Goal: Task Accomplishment & Management: Manage account settings

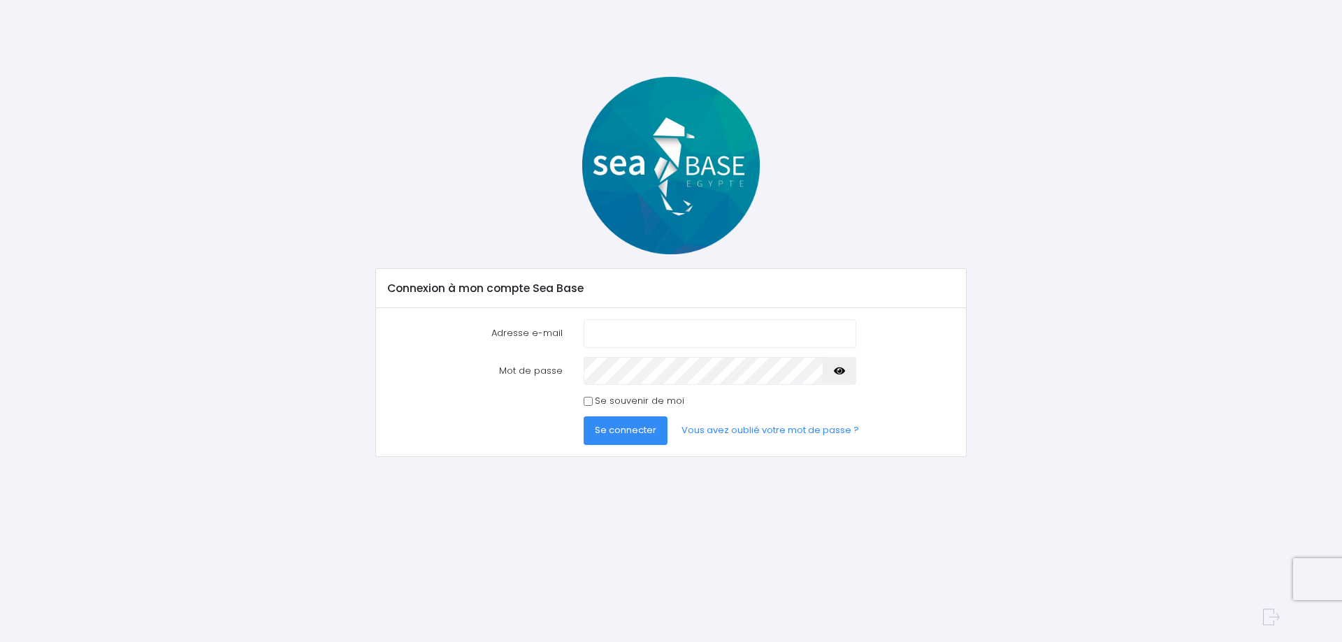
type input "[EMAIL_ADDRESS][DOMAIN_NAME]"
click at [585, 401] on input "Se souvenir de moi" at bounding box center [588, 401] width 9 height 9
checkbox input "true"
click at [610, 428] on span "Se connecter" at bounding box center [626, 430] width 62 height 13
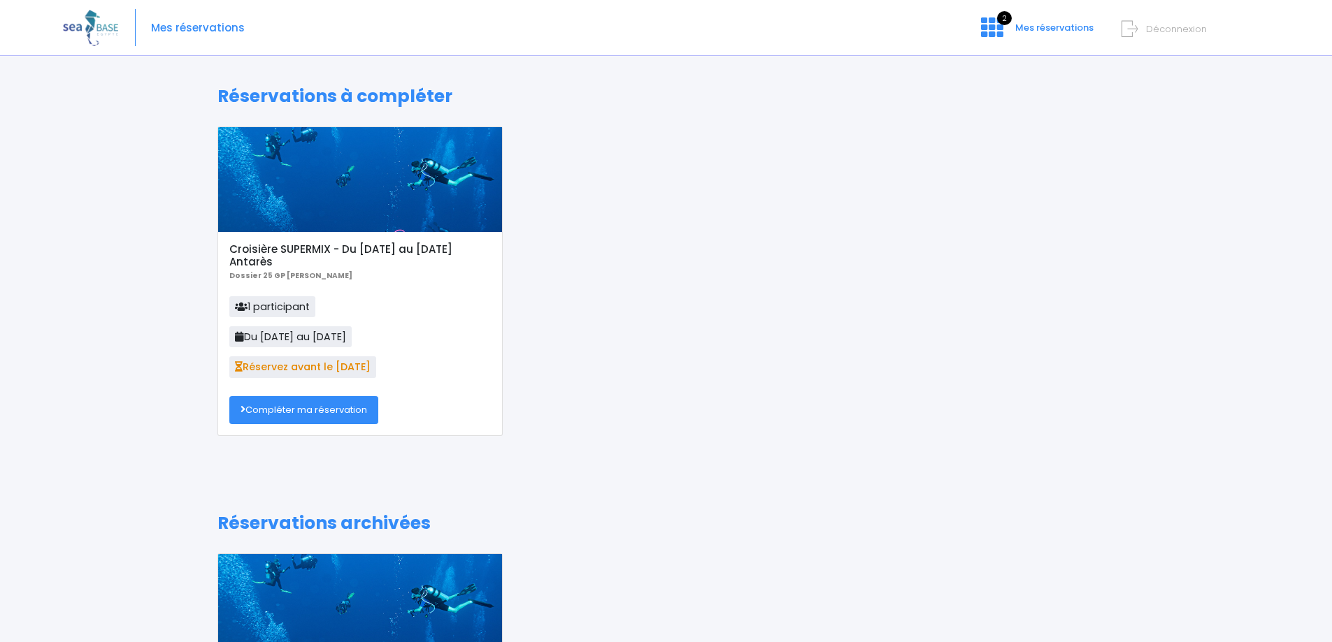
click at [286, 409] on link "Compléter ma réservation" at bounding box center [303, 410] width 149 height 28
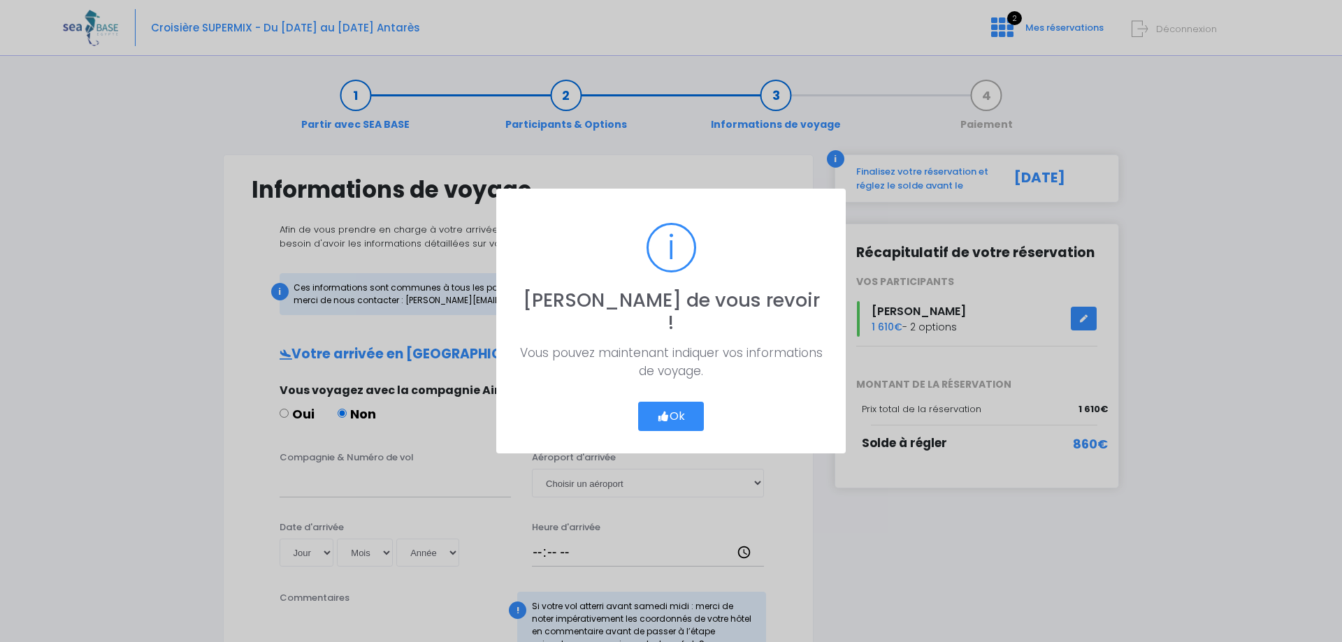
click at [680, 404] on button "Ok" at bounding box center [671, 416] width 66 height 29
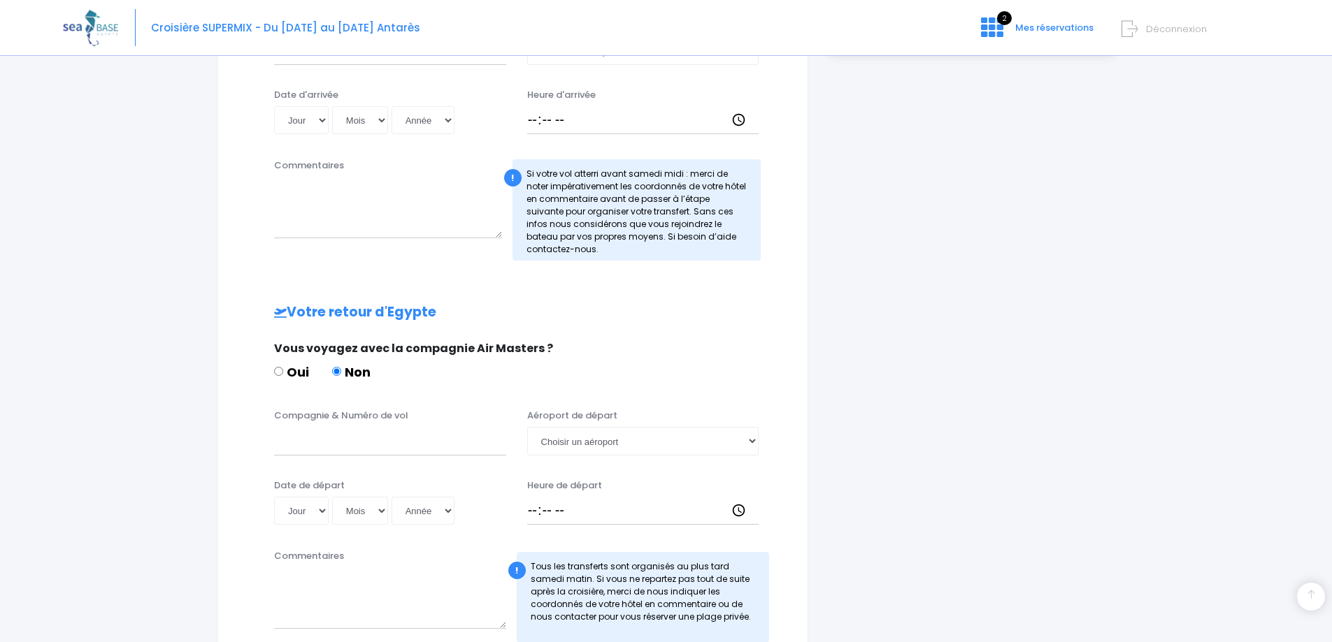
scroll to position [586, 0]
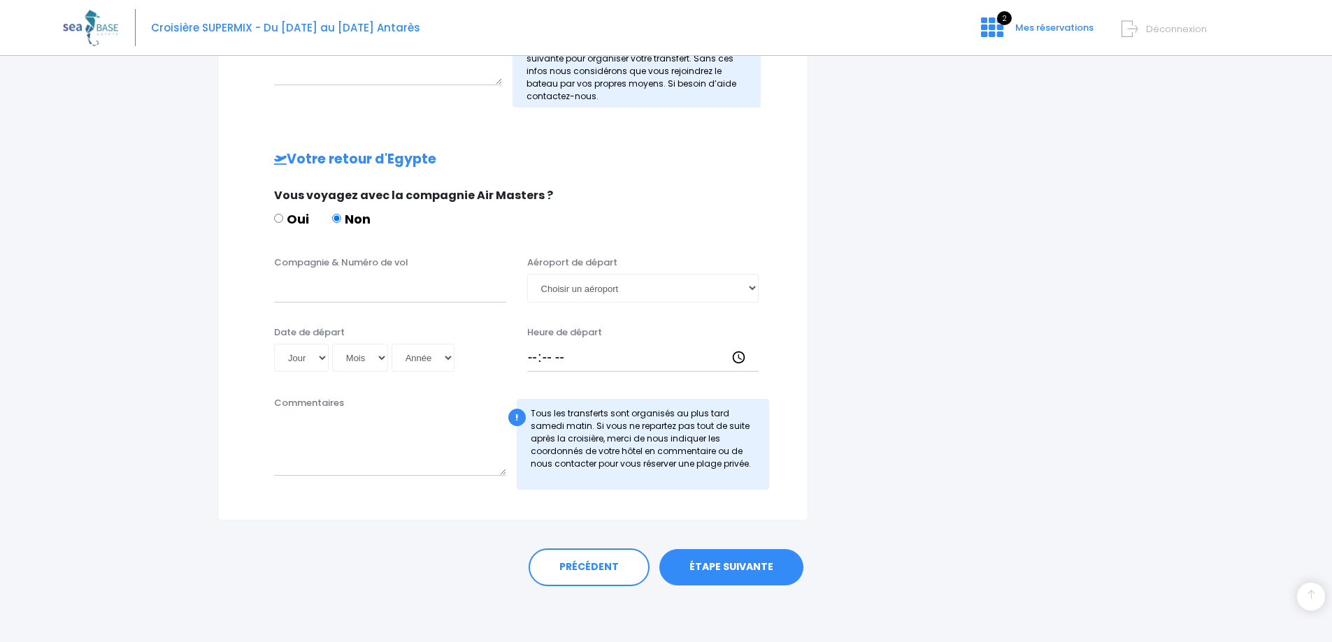
click at [751, 558] on link "ÉTAPE SUIVANTE" at bounding box center [731, 567] width 144 height 36
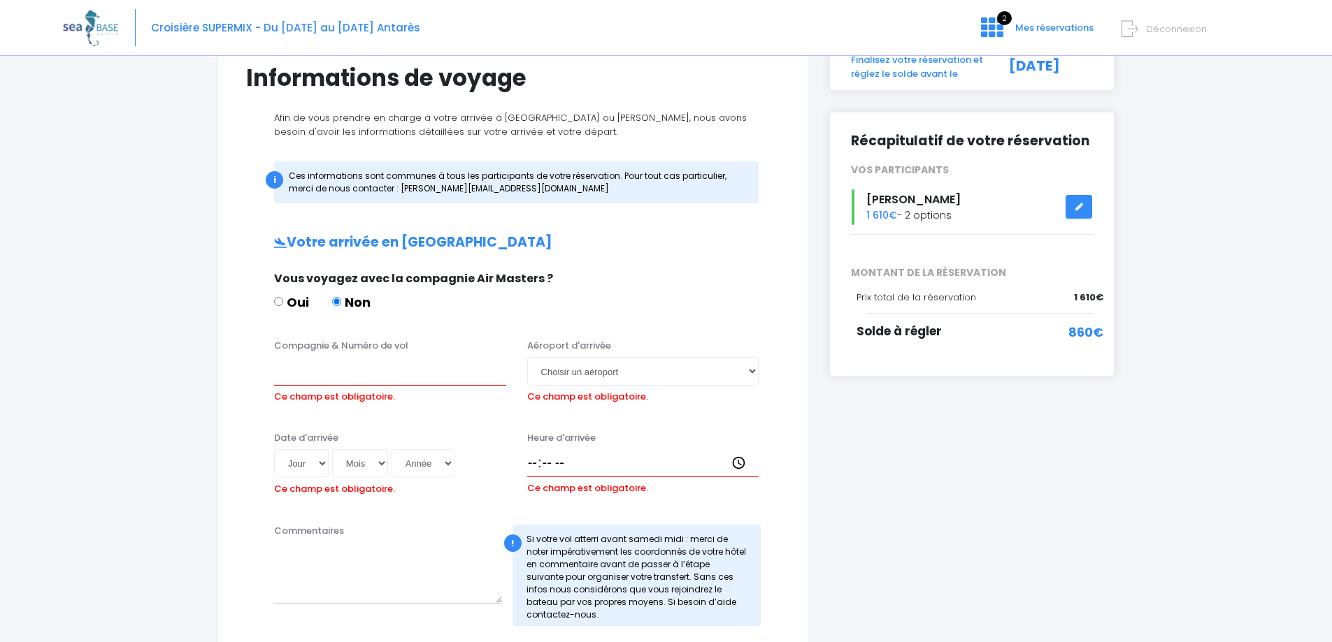
scroll to position [82, 0]
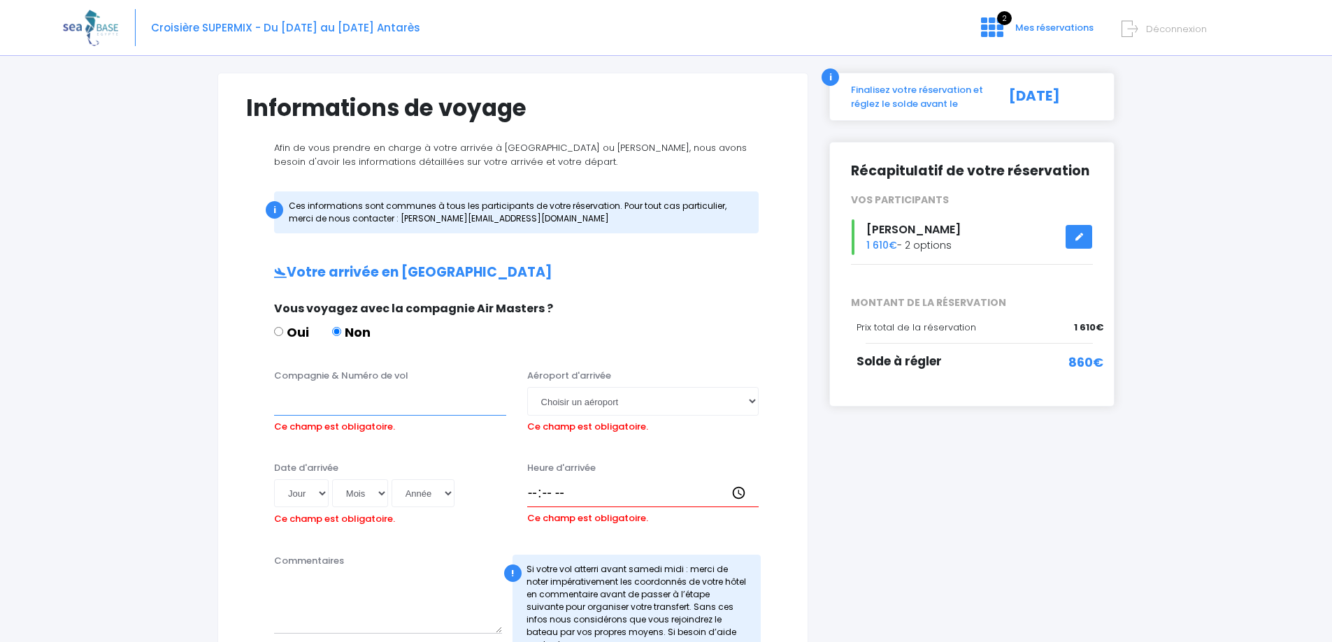
click at [333, 408] on input "Compagnie & Numéro de vol" at bounding box center [390, 401] width 232 height 28
click at [320, 407] on input "K" at bounding box center [390, 401] width 232 height 28
type input "K8FFQT5"
click at [572, 402] on select "Choisir un aéroport Hurghada Marsa Alam" at bounding box center [643, 401] width 232 height 28
select select "Hurghada"
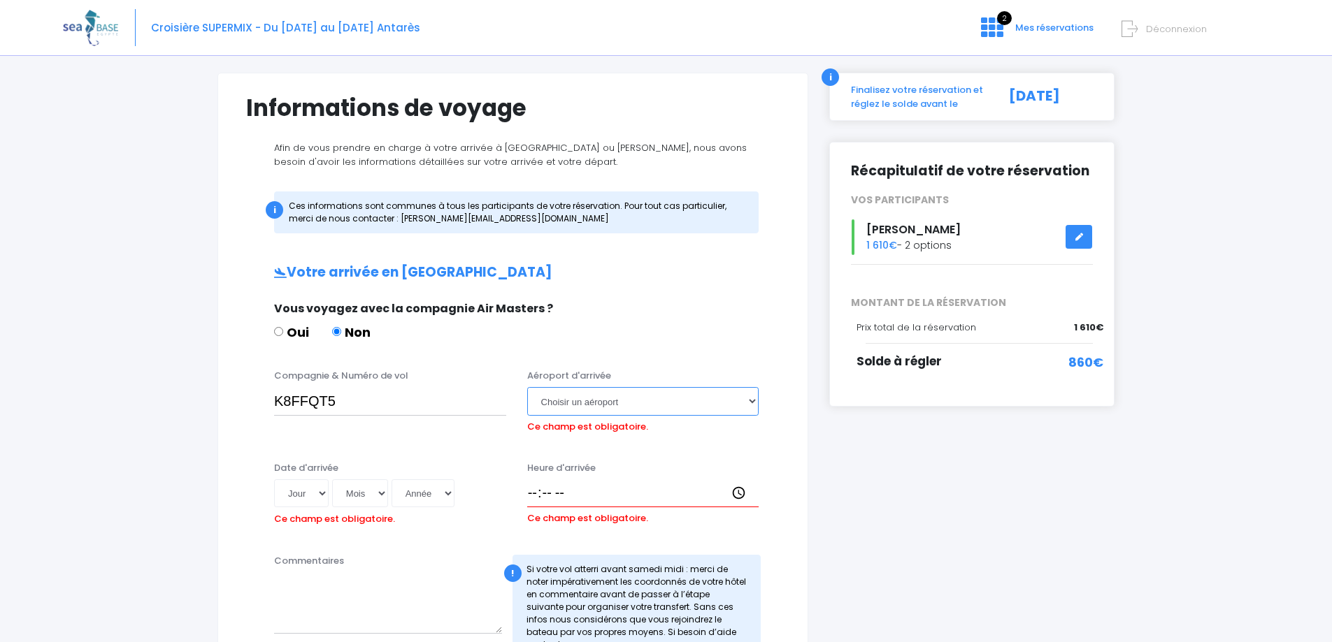
click at [527, 387] on select "Choisir un aéroport Hurghada Marsa Alam" at bounding box center [643, 401] width 232 height 28
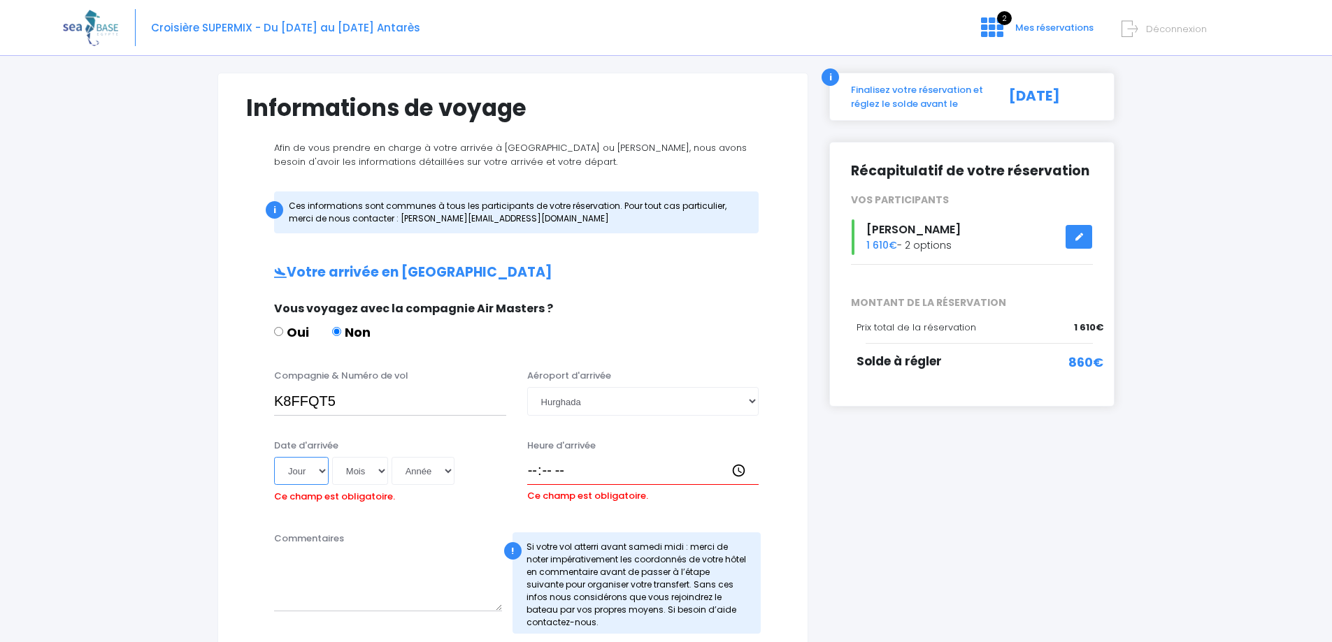
click at [320, 470] on select "Jour 01 02 03 04 05 06 07 08 09 10 11 12 13 14 15 16 17 18 19 20 21 22 23 24 25…" at bounding box center [301, 471] width 55 height 28
select select "01"
click at [274, 457] on select "Jour 01 02 03 04 05 06 07 08 09 10 11 12 13 14 15 16 17 18 19 20 21 22 23 24 25…" at bounding box center [301, 471] width 55 height 28
click at [382, 470] on select "Mois 01 02 03 04 05 06 07 08 09 10 11 12" at bounding box center [360, 471] width 56 height 28
select select "11"
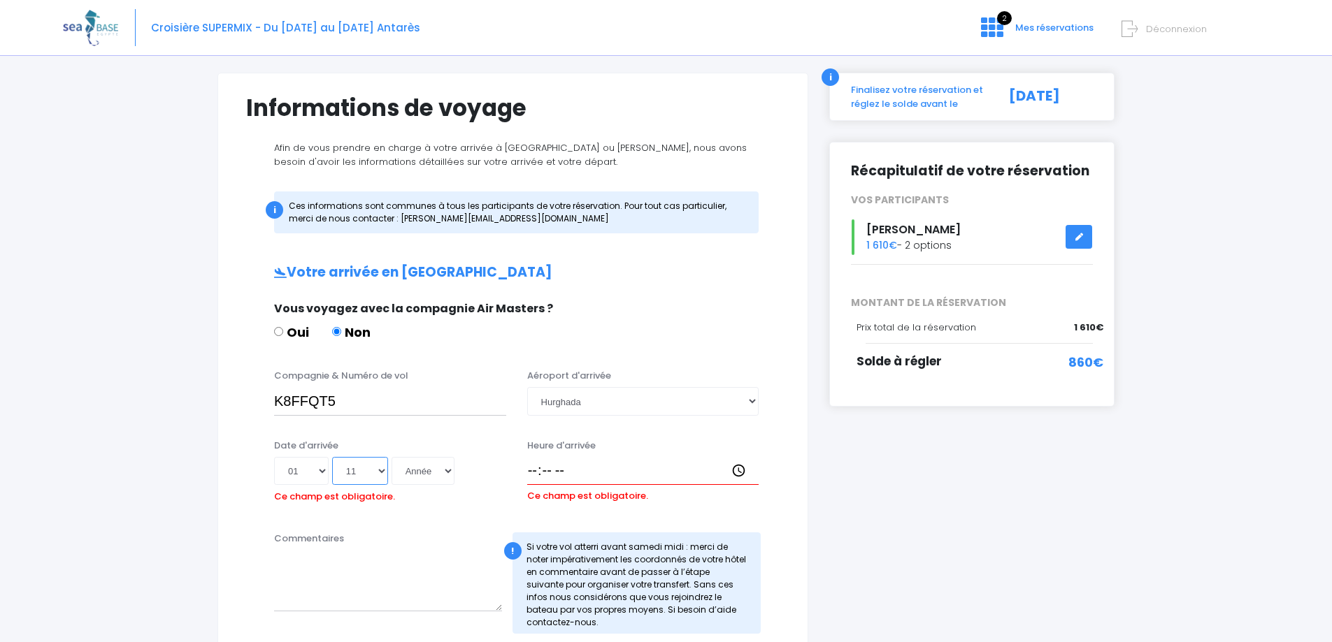
click at [332, 457] on select "Mois 01 02 03 04 05 06 07 08 09 10 11 12" at bounding box center [360, 471] width 56 height 28
click at [447, 465] on select "Année 2045 2044 2043 2042 2041 2040 2039 2038 2037 2036 2035 2034 2033 2032 203…" at bounding box center [422, 471] width 63 height 28
select select "2025"
click at [391, 457] on select "Année 2045 2044 2043 2042 2041 2040 2039 2038 2037 2036 2035 2034 2033 2032 203…" at bounding box center [422, 471] width 63 height 28
type input "2025-11-01"
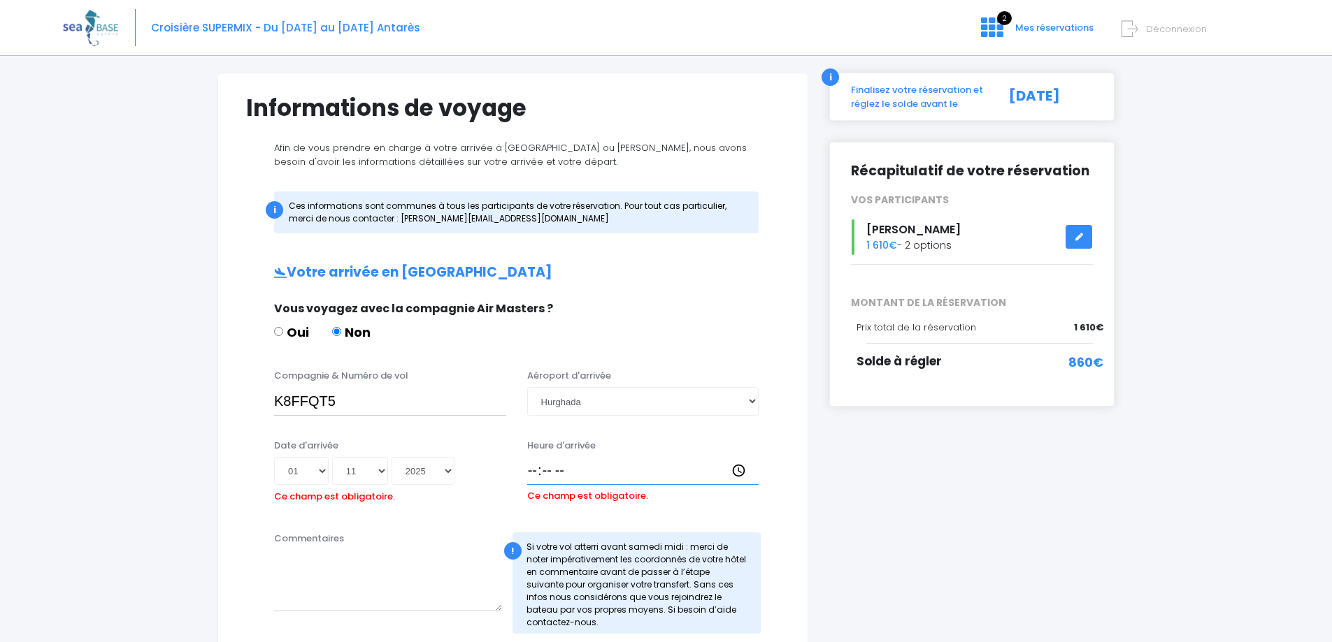
click at [573, 471] on input "Heure d'arrivée" at bounding box center [643, 471] width 232 height 28
type input "18:15"
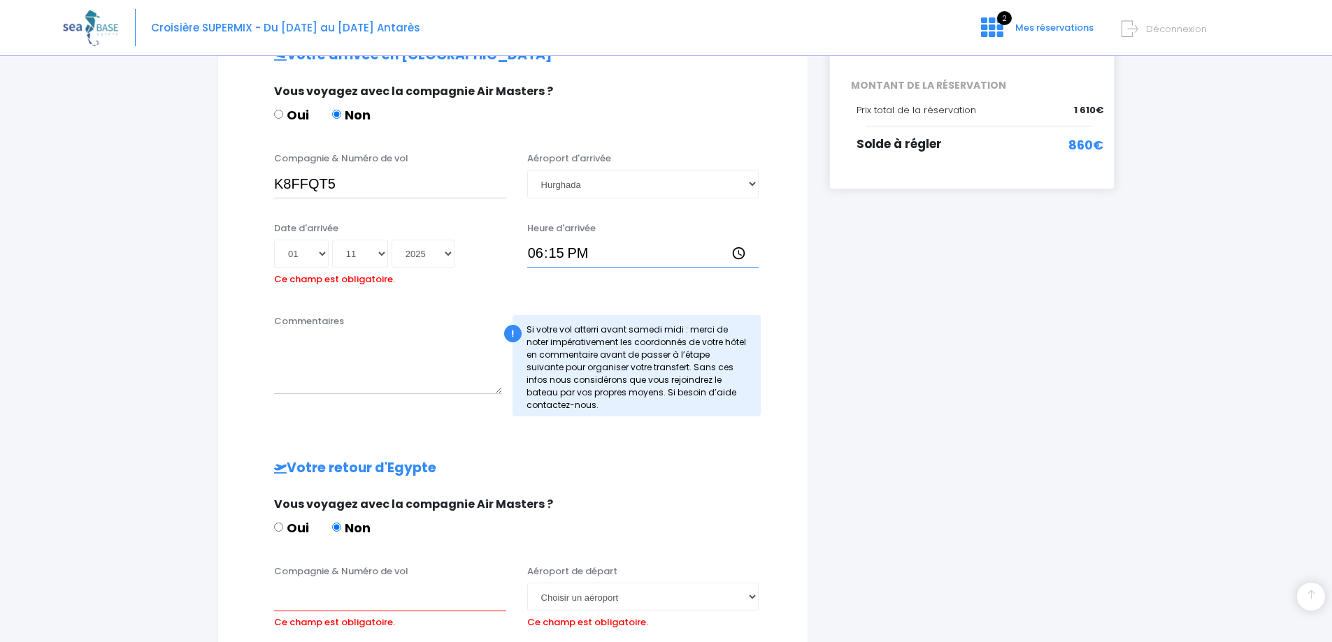
scroll to position [308, 0]
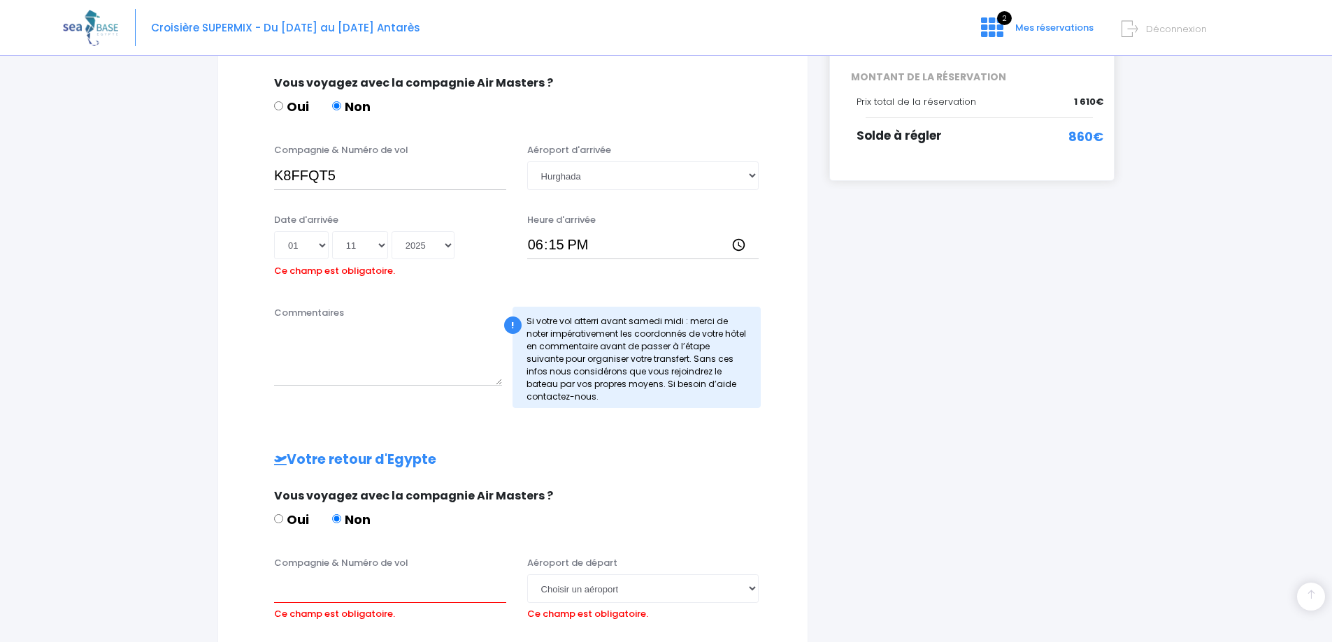
click at [1249, 391] on div "Partir avec SEA BASE Participants & Options Informations de voyage Paiement Inf…" at bounding box center [666, 372] width 1206 height 1230
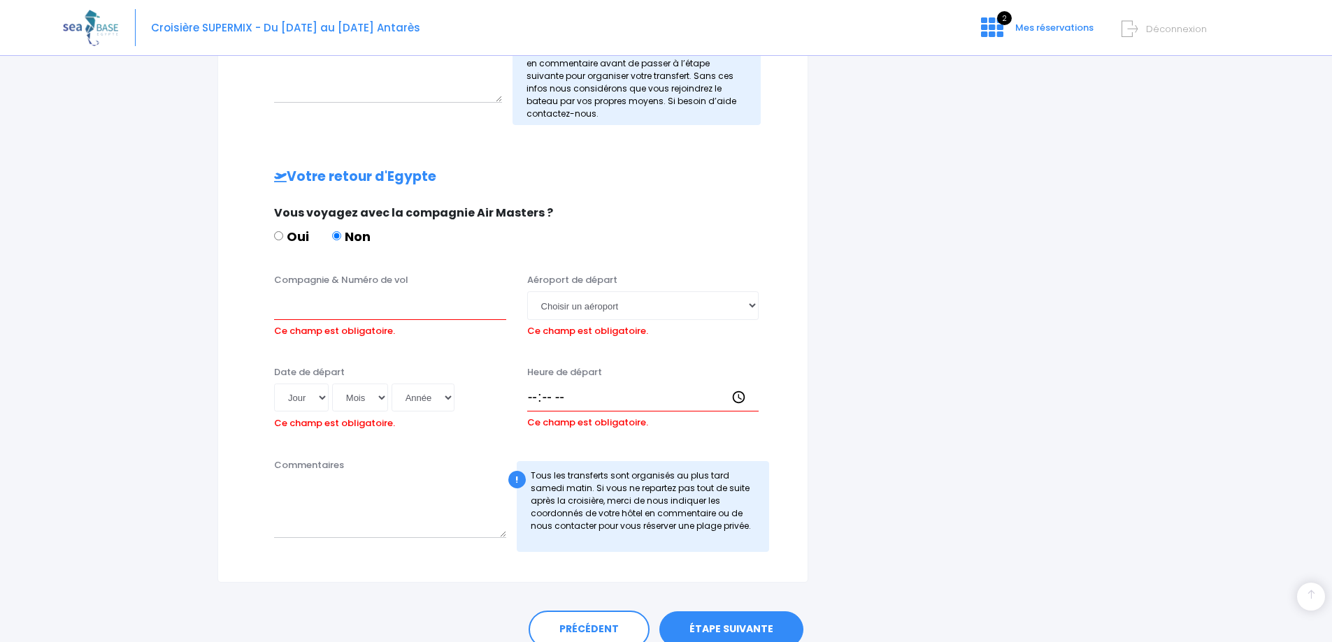
scroll to position [596, 0]
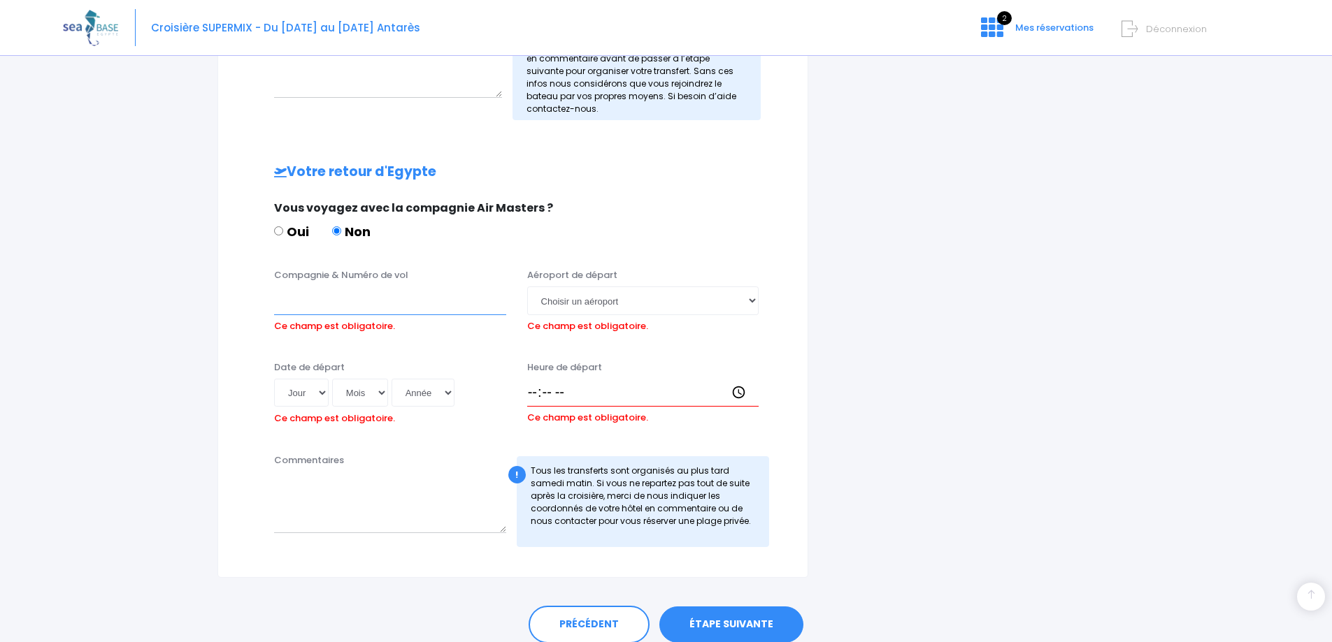
click at [364, 309] on input "Compagnie & Numéro de vol" at bounding box center [390, 301] width 232 height 28
type input "K8FFQT5"
click at [614, 303] on select "Choisir un aéroport Hurghada Marsa Alam" at bounding box center [643, 301] width 232 height 28
select select "Hurghada"
click at [527, 287] on select "Choisir un aéroport Hurghada Marsa Alam" at bounding box center [643, 301] width 232 height 28
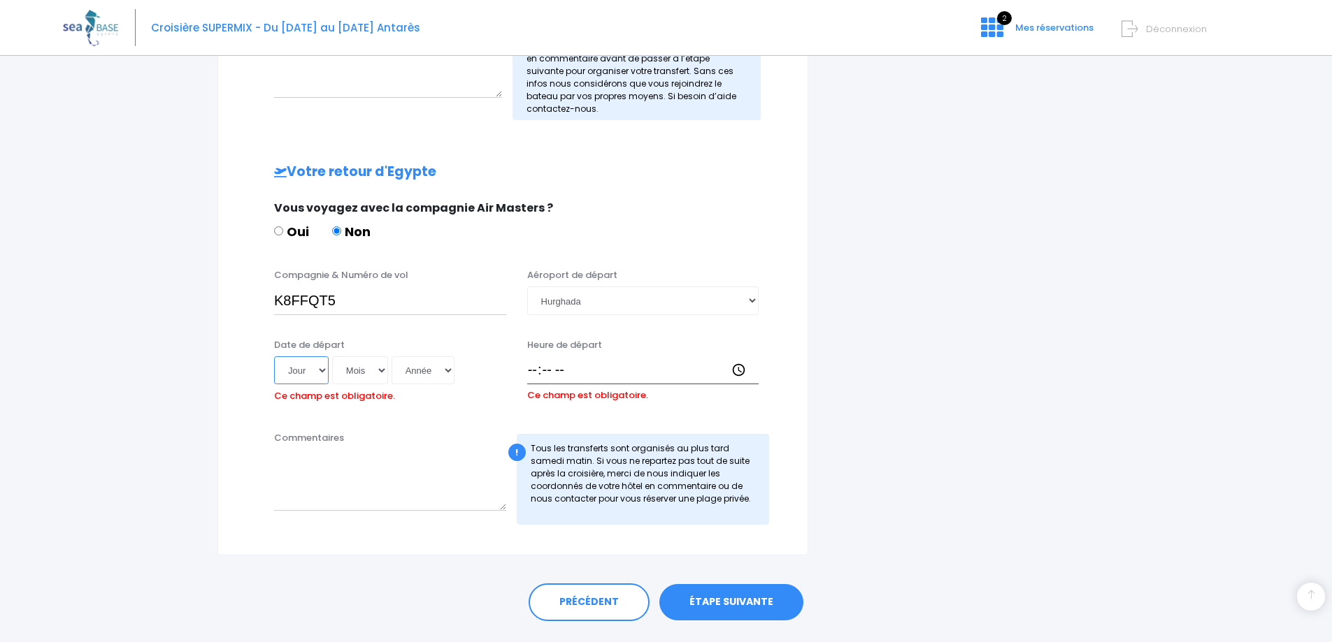
click at [322, 369] on select "Jour 01 02 03 04 05 06 07 08 09 10 11 12 13 14 15 16 17 18 19 20 21 22 23 24 25…" at bounding box center [301, 371] width 55 height 28
select select "08"
click at [274, 357] on select "Jour 01 02 03 04 05 06 07 08 09 10 11 12 13 14 15 16 17 18 19 20 21 22 23 24 25…" at bounding box center [301, 371] width 55 height 28
click at [380, 368] on select "Mois 01 02 03 04 05 06 07 08 09 10 11 12" at bounding box center [360, 371] width 56 height 28
select select "11"
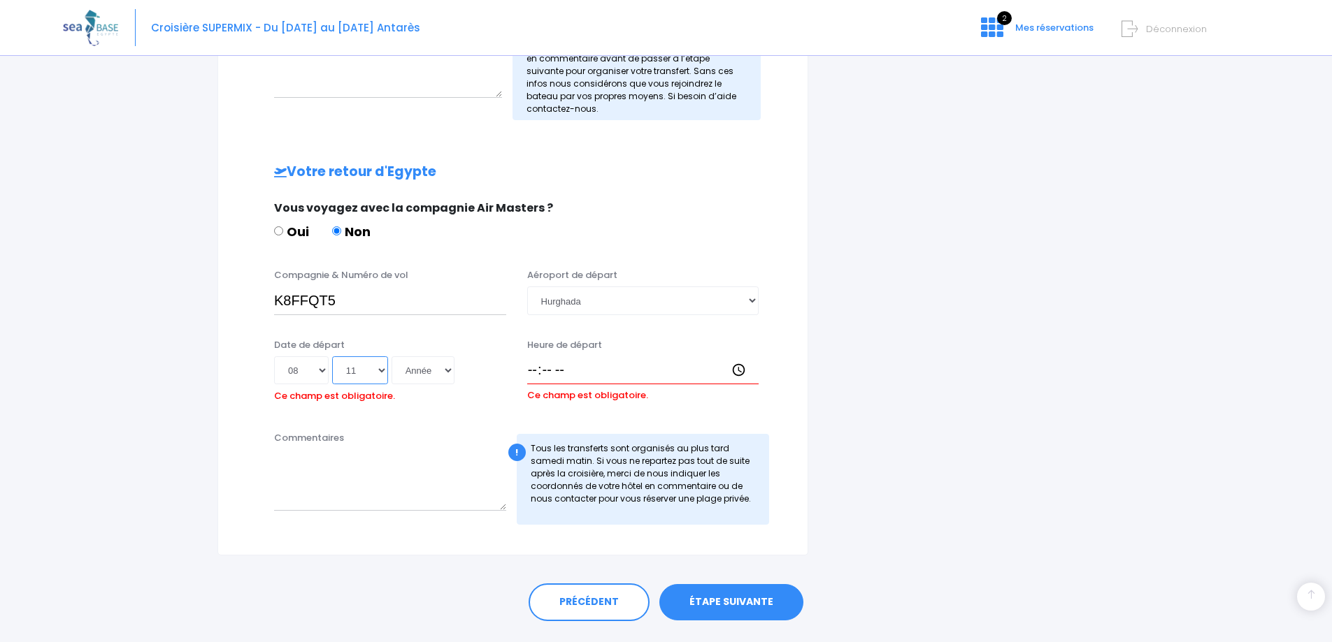
click at [332, 357] on select "Mois 01 02 03 04 05 06 07 08 09 10 11 12" at bounding box center [360, 371] width 56 height 28
click at [449, 368] on select "Année 2045 2044 2043 2042 2041 2040 2039 2038 2037 2036 2035 2034 2033 2032 203…" at bounding box center [422, 371] width 63 height 28
select select "2025"
click at [391, 357] on select "Année 2045 2044 2043 2042 2041 2040 2039 2038 2037 2036 2035 2034 2033 2032 203…" at bounding box center [422, 371] width 63 height 28
type input "2025-11-08"
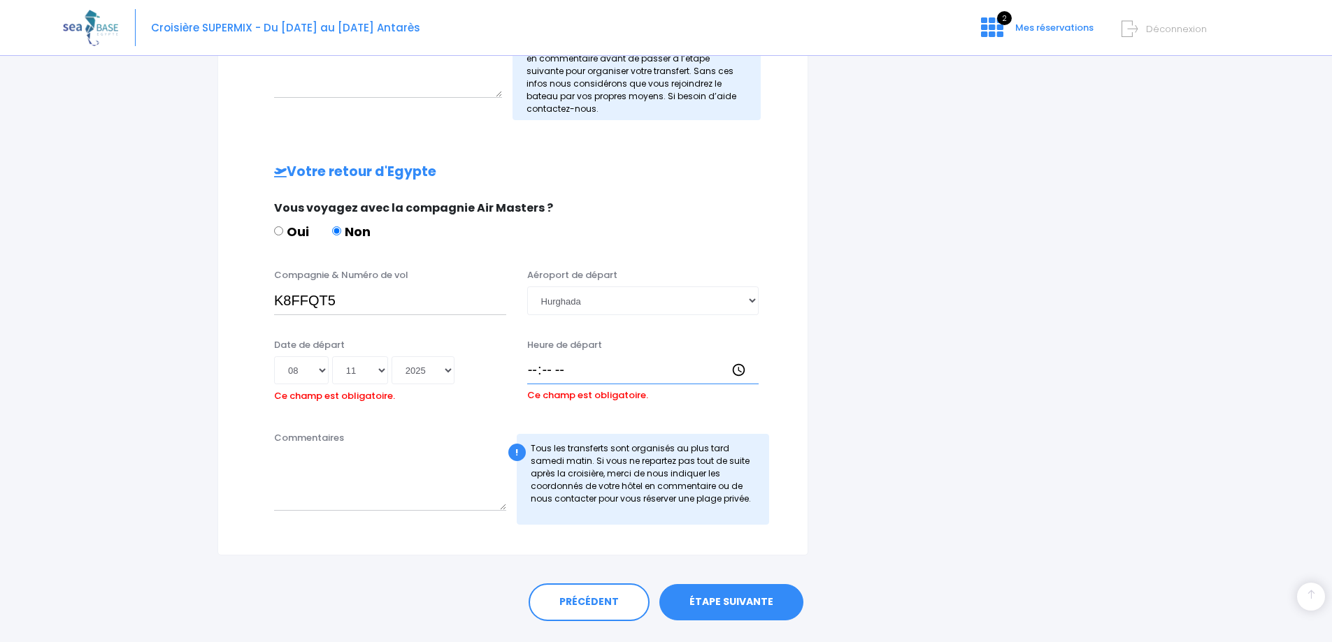
click at [538, 368] on input "Heure de départ" at bounding box center [643, 371] width 232 height 28
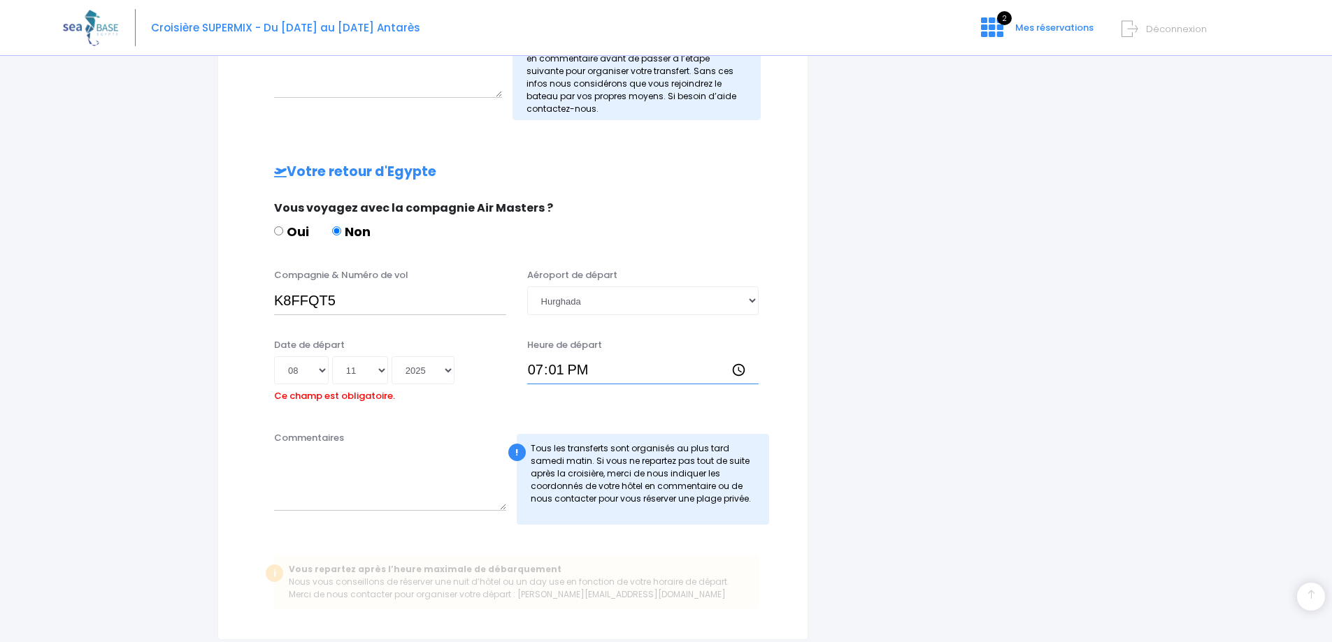
type input "19:10"
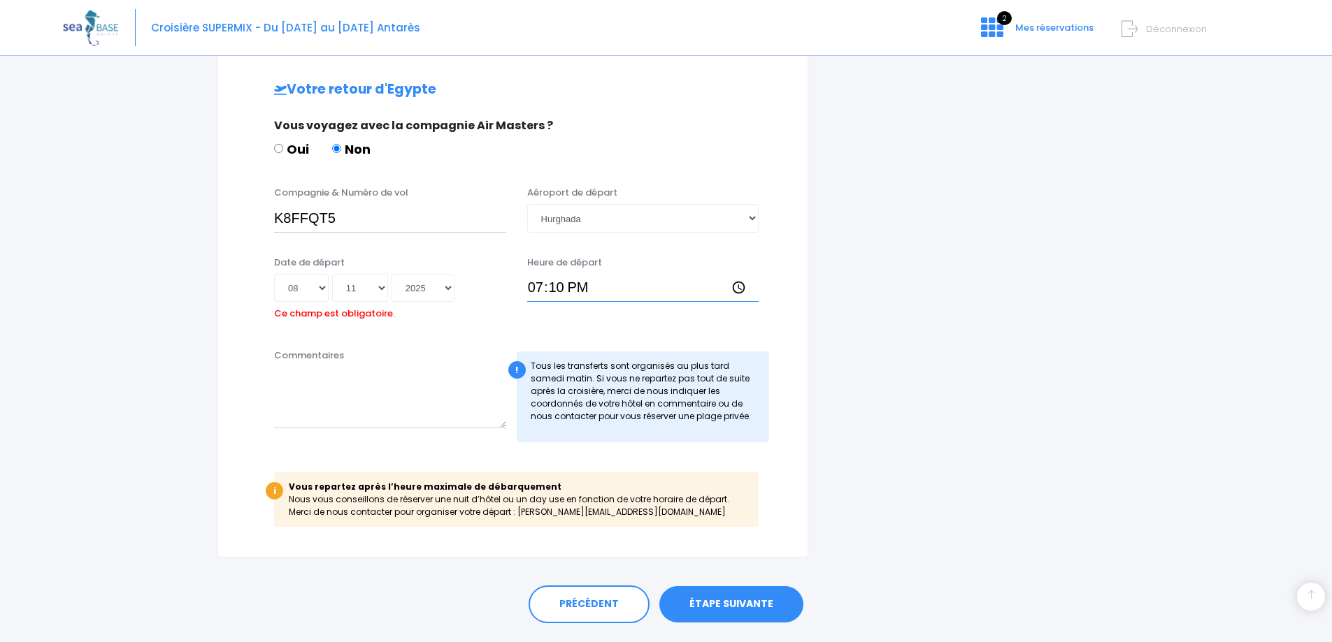
scroll to position [715, 0]
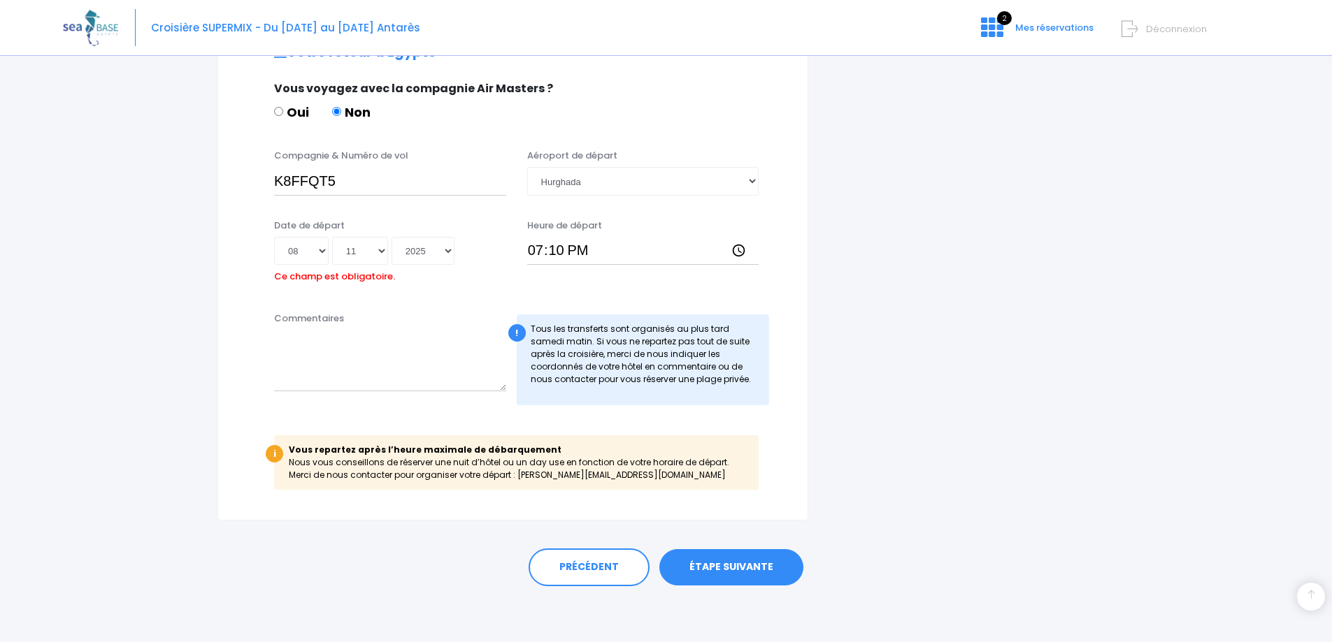
click at [732, 574] on link "ÉTAPE SUIVANTE" at bounding box center [731, 567] width 144 height 36
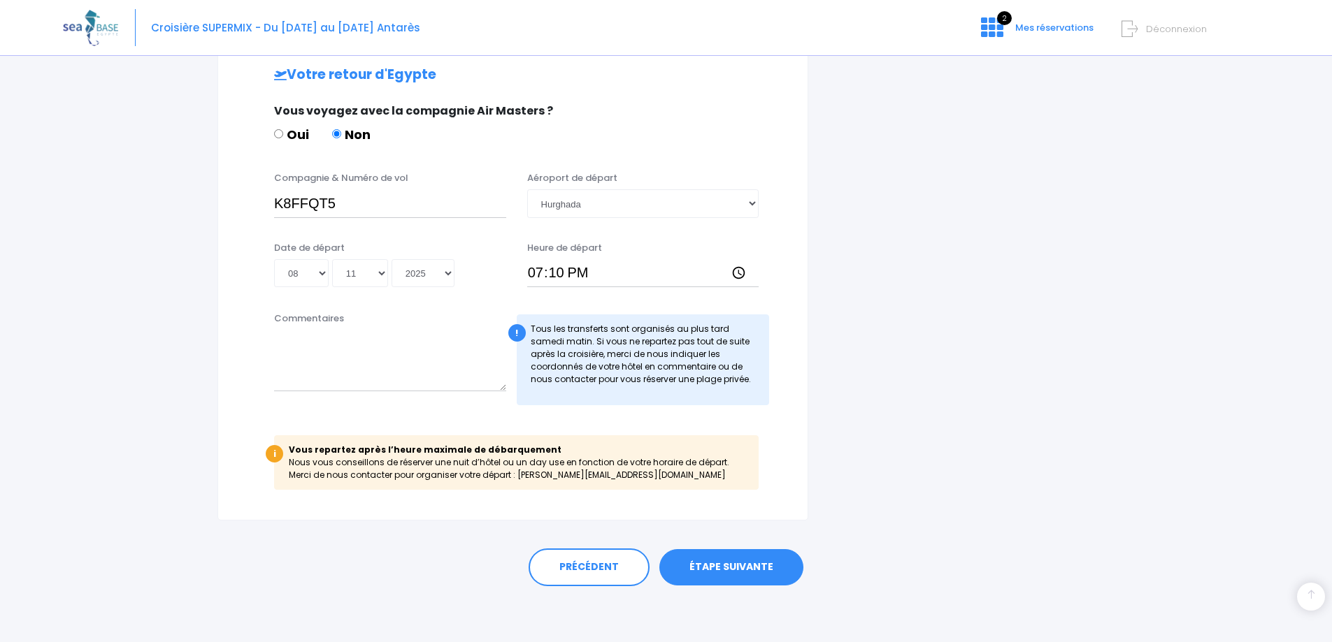
scroll to position [670, 0]
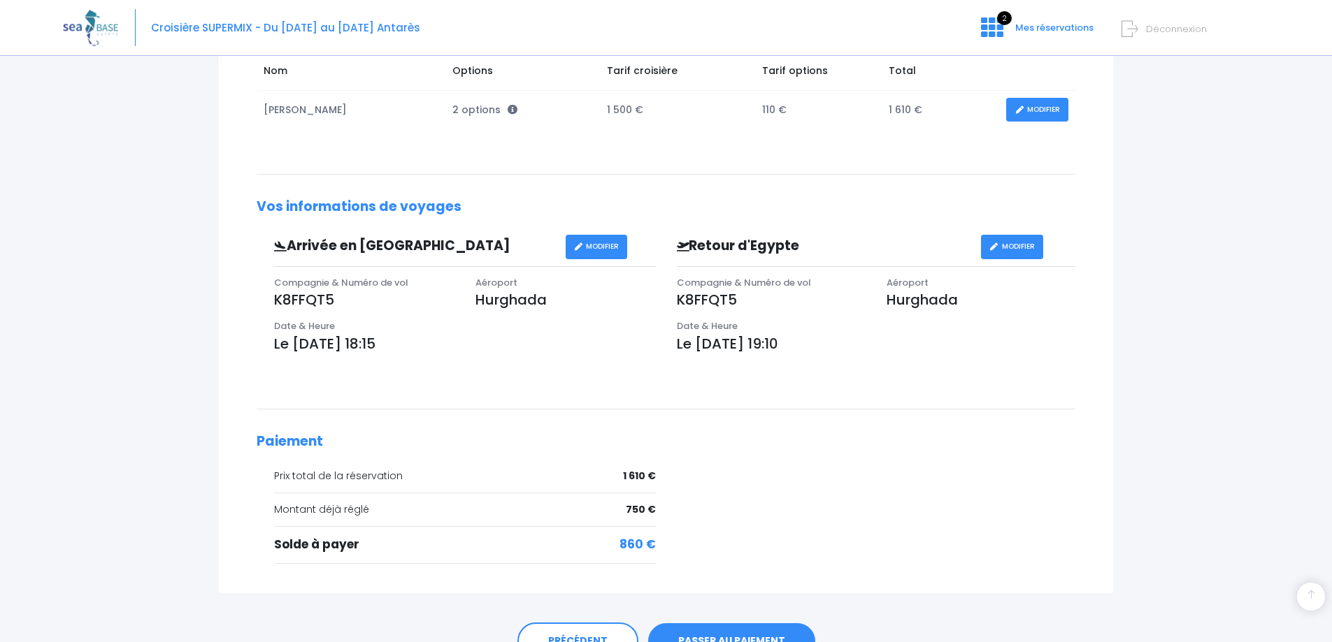
scroll to position [340, 0]
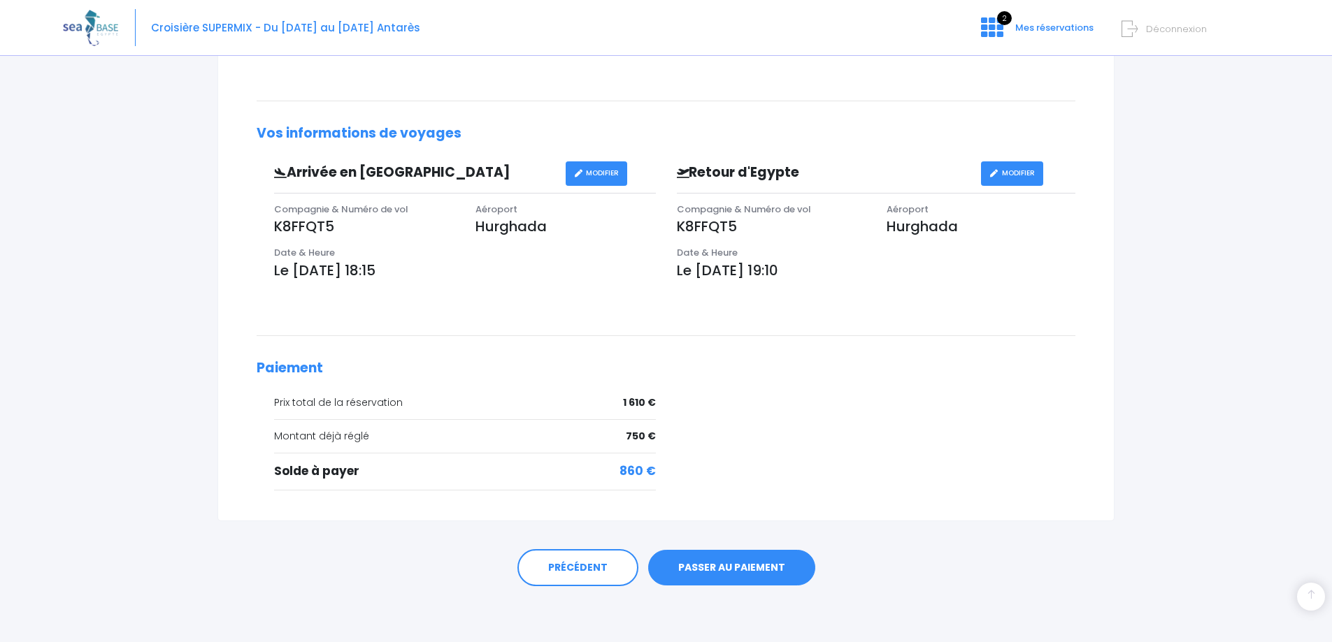
click at [759, 571] on link "PASSER AU PAIEMENT" at bounding box center [731, 568] width 167 height 36
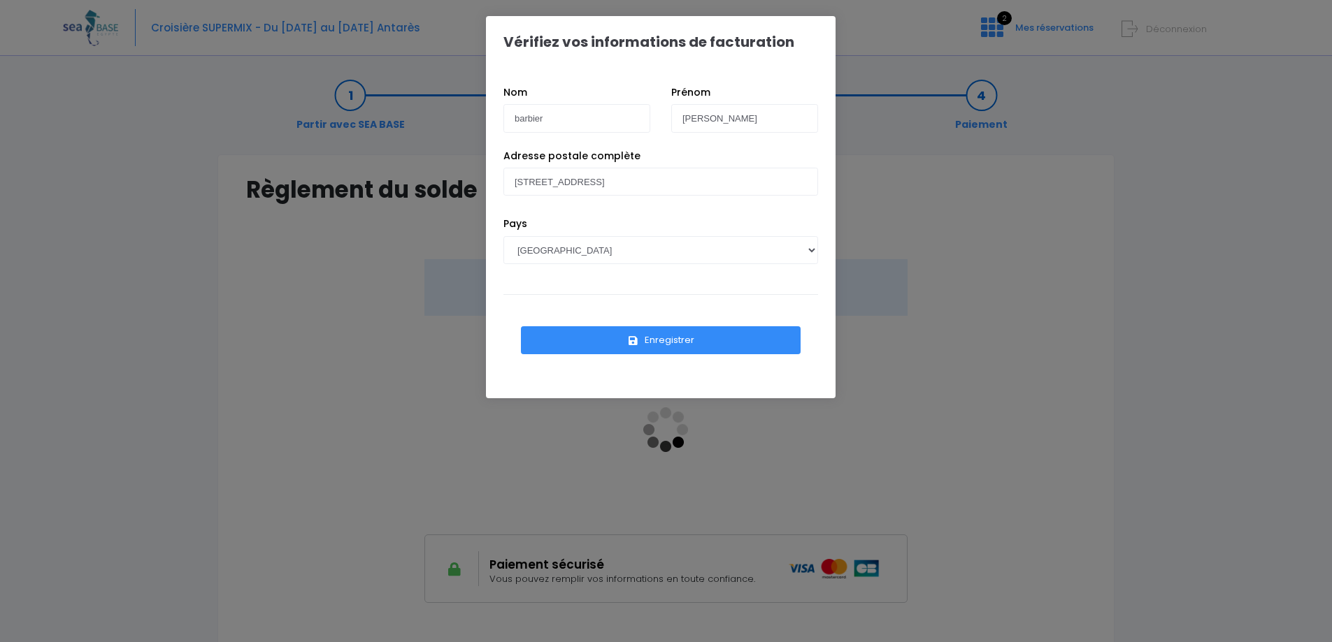
click at [661, 341] on button "Enregistrer" at bounding box center [661, 340] width 280 height 28
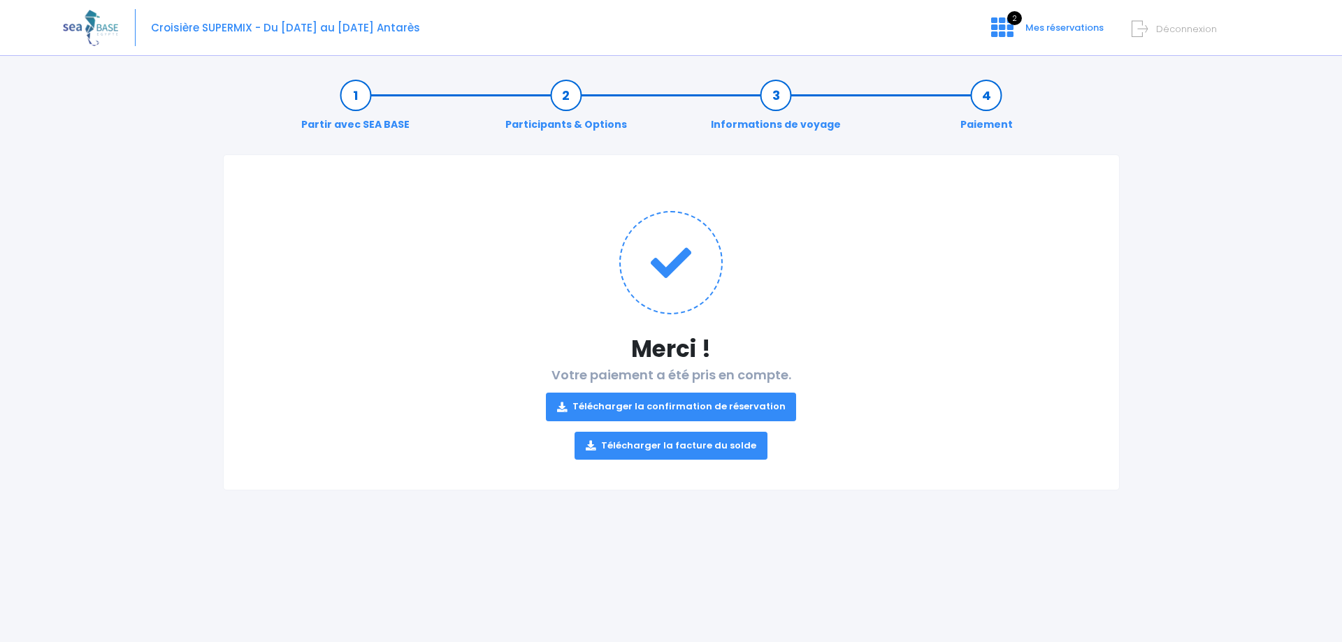
click at [645, 401] on link "Télécharger la confirmation de réservation" at bounding box center [671, 407] width 251 height 28
click at [1165, 31] on span "Déconnexion" at bounding box center [1186, 28] width 61 height 13
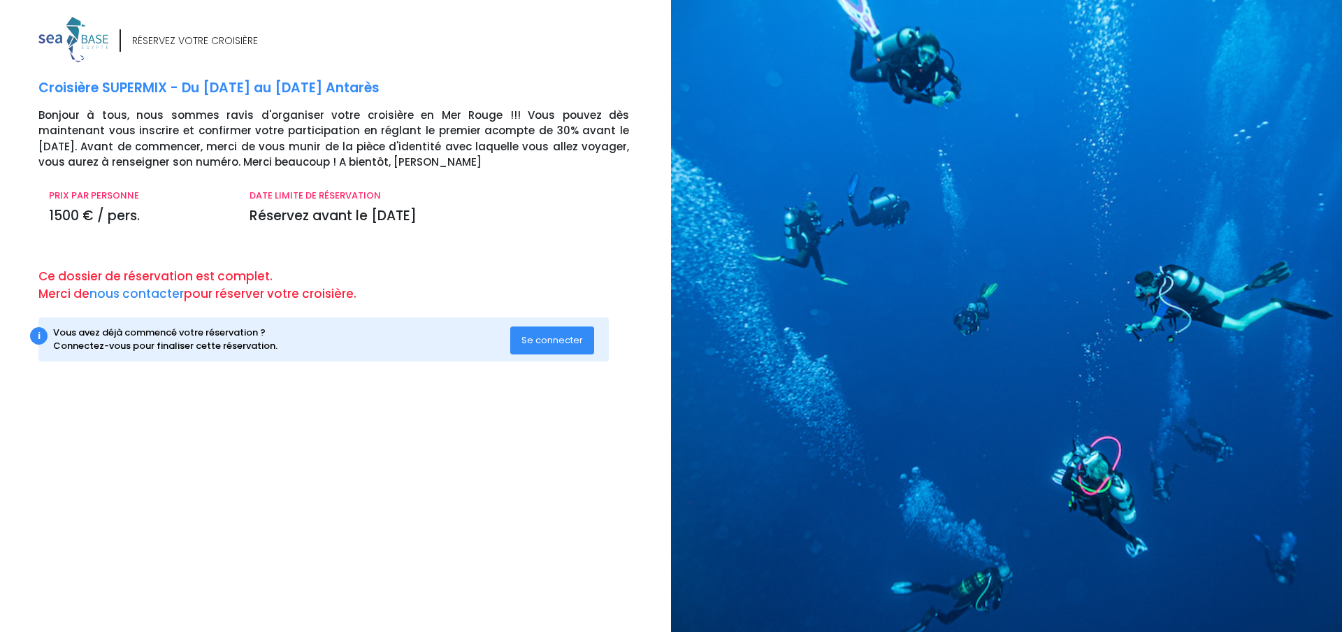
click at [553, 335] on span "Se connecter" at bounding box center [553, 339] width 62 height 13
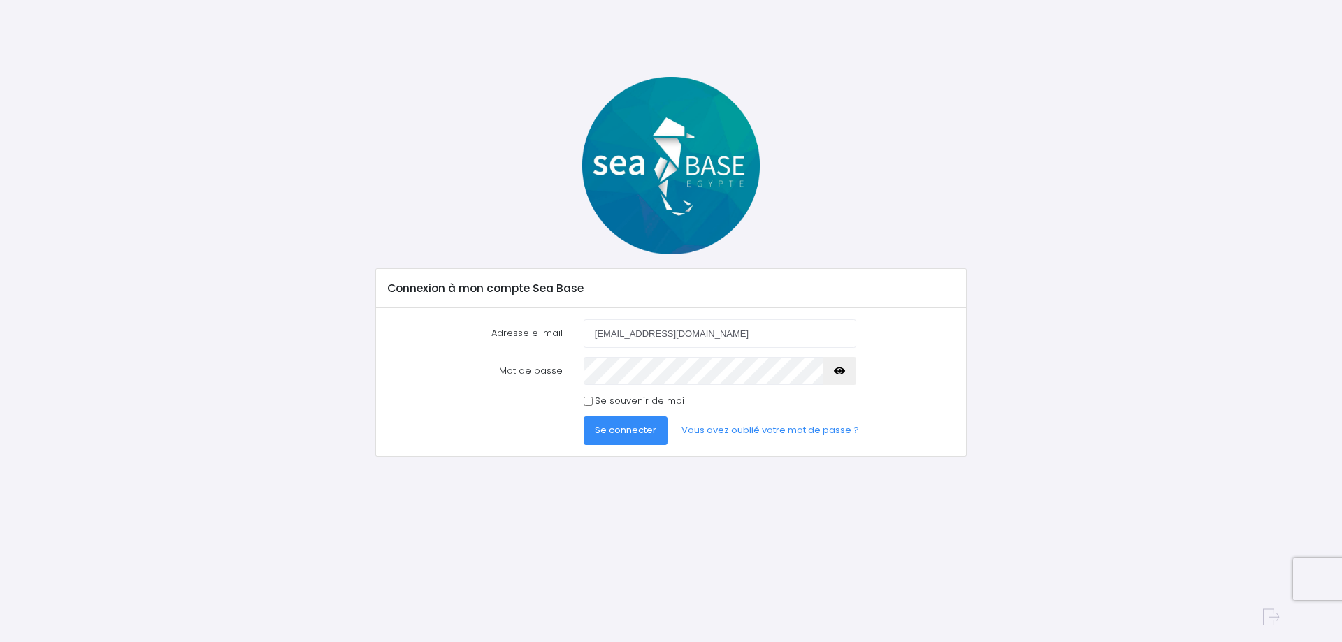
click at [538, 338] on div "Adresse e-mail [EMAIL_ADDRESS][DOMAIN_NAME]" at bounding box center [672, 333] width 588 height 28
type input "[EMAIL_ADDRESS][DOMAIN_NAME]"
click at [586, 401] on input "Se souvenir de moi" at bounding box center [588, 401] width 9 height 9
checkbox input "true"
click at [627, 426] on span "Se connecter" at bounding box center [626, 430] width 62 height 13
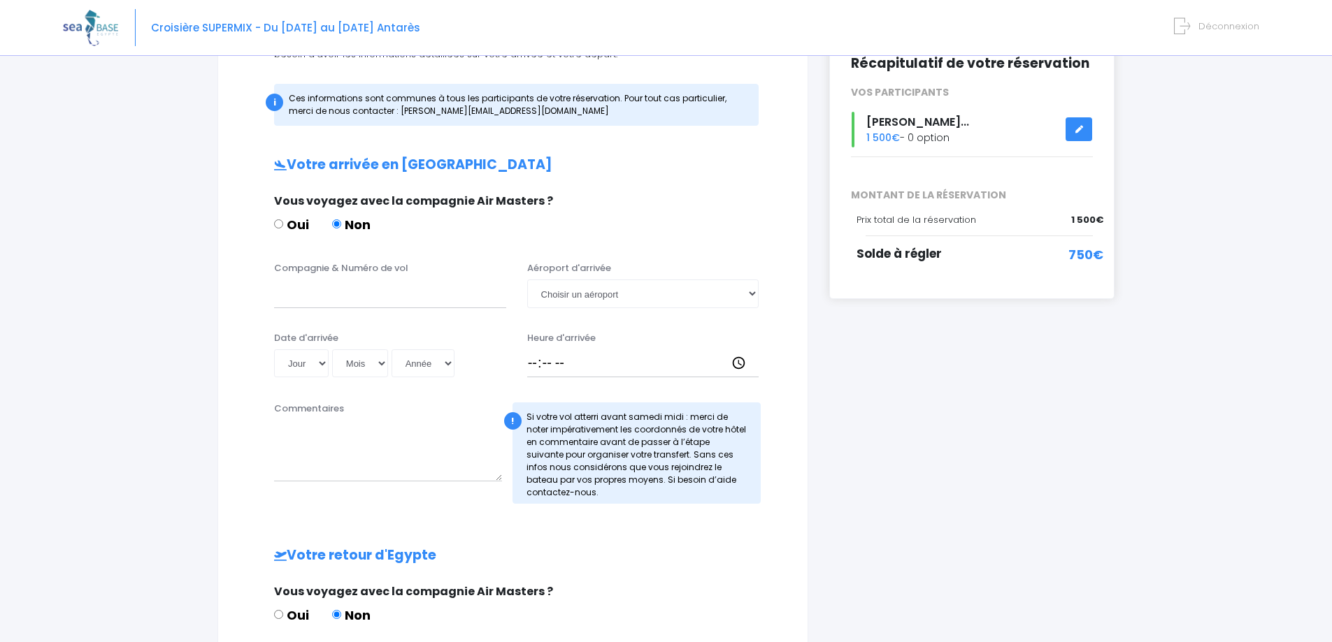
scroll to position [156, 0]
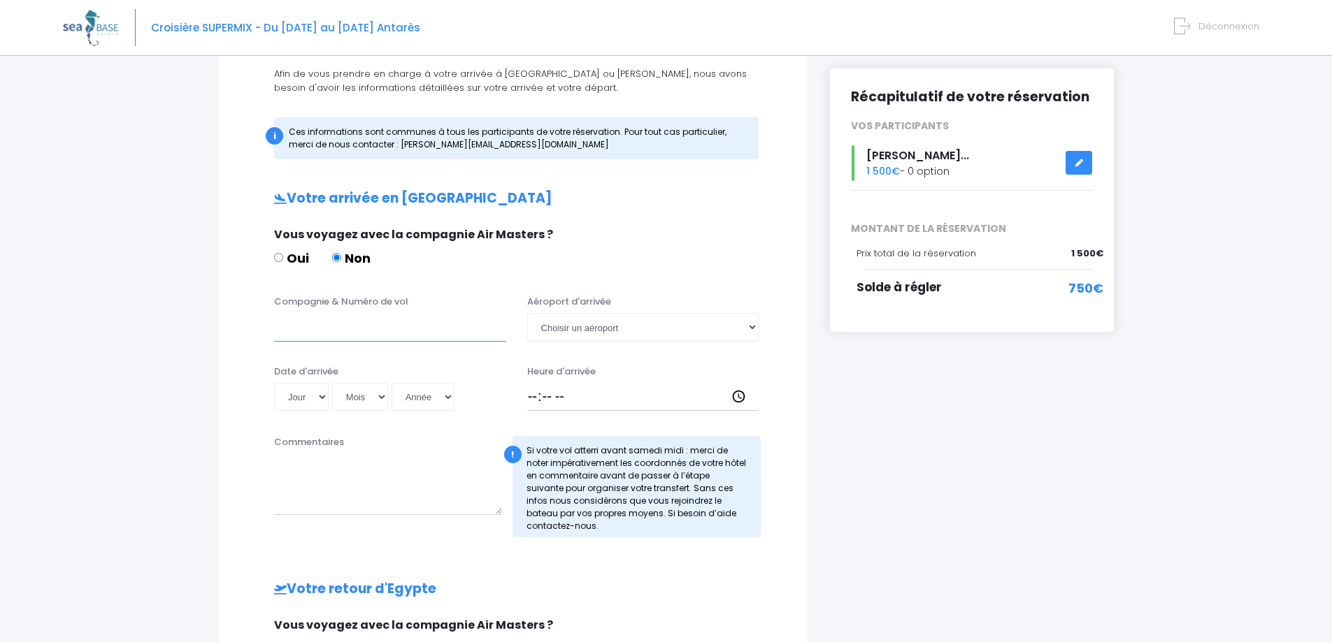
click at [322, 327] on input "Compagnie & Numéro de vol" at bounding box center [390, 327] width 232 height 28
click at [295, 328] on input "Compagnie & Numéro de vol" at bounding box center [390, 327] width 232 height 28
type input "e"
type input "EZS1267"
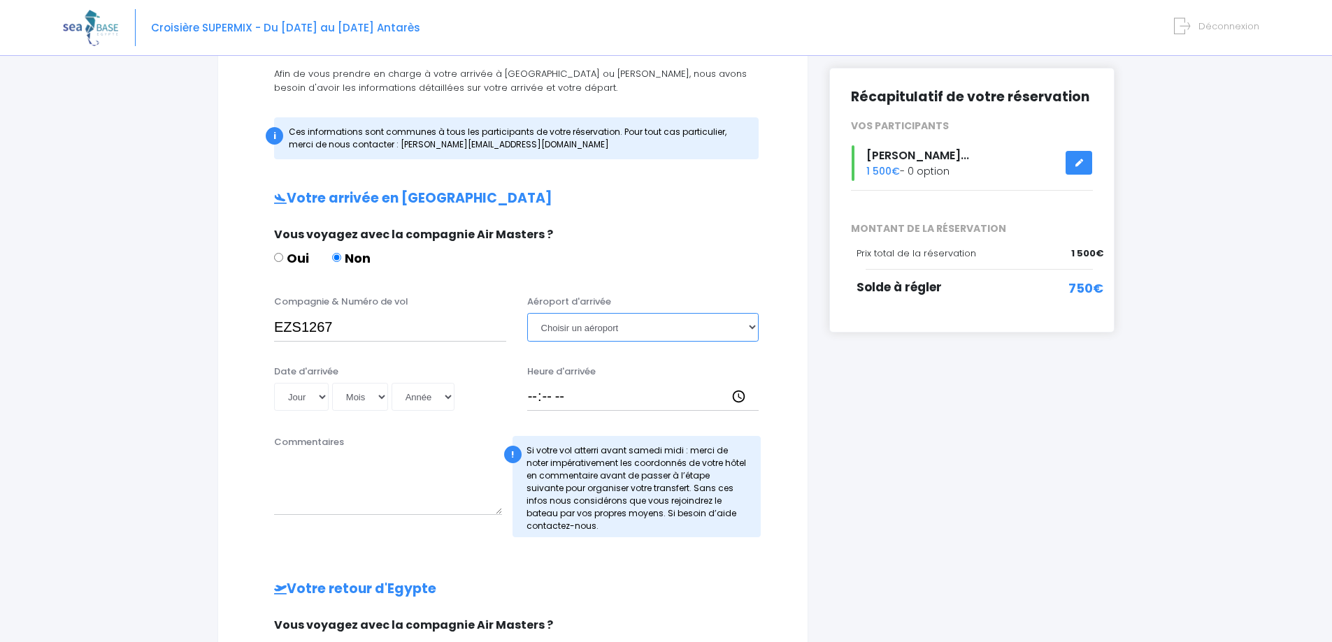
click at [636, 330] on select "Choisir un aéroport Hurghada Marsa Alam" at bounding box center [643, 327] width 232 height 28
select select "Hurghada"
click at [527, 313] on select "Choisir un aéroport Hurghada Marsa Alam" at bounding box center [643, 327] width 232 height 28
click at [322, 396] on select "Jour 01 02 03 04 05 06 07 08 09 10 11 12 13 14 15 16 17 18 19 20 21 22 23 24 25…" at bounding box center [301, 397] width 55 height 28
select select "01"
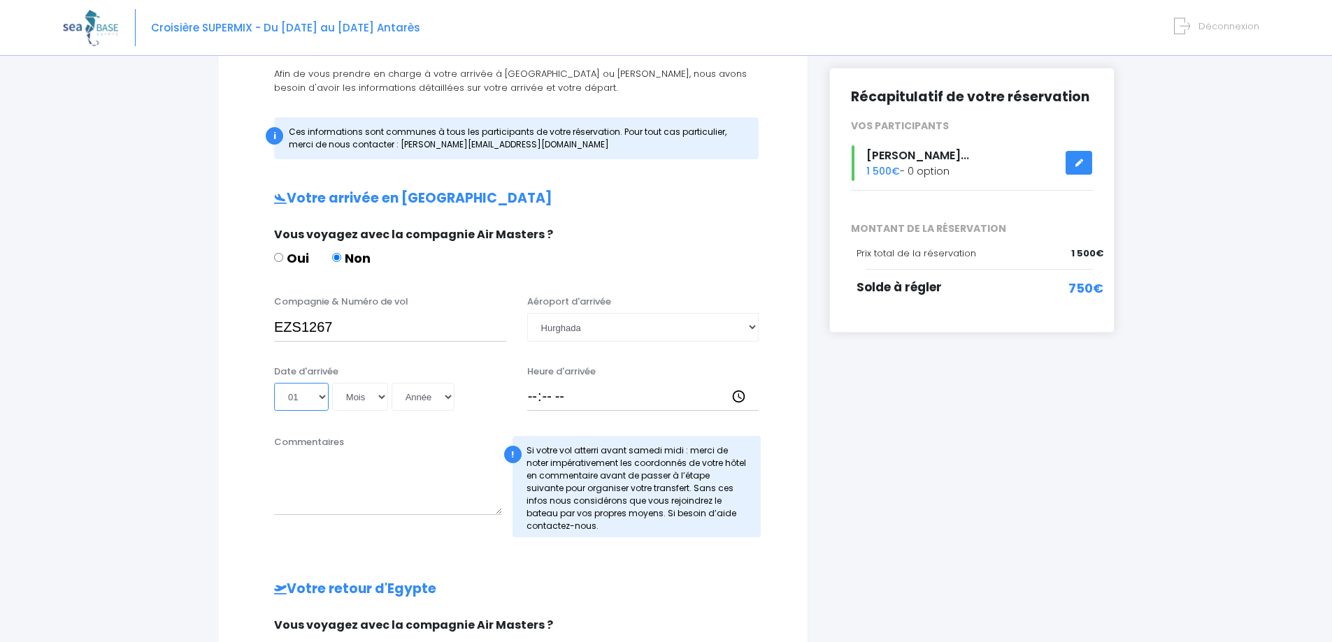
click at [274, 383] on select "Jour 01 02 03 04 05 06 07 08 09 10 11 12 13 14 15 16 17 18 19 20 21 22 23 24 25…" at bounding box center [301, 397] width 55 height 28
click at [380, 398] on select "Mois 01 02 03 04 05 06 07 08 09 10 11 12" at bounding box center [360, 397] width 56 height 28
select select "11"
click at [332, 383] on select "Mois 01 02 03 04 05 06 07 08 09 10 11 12" at bounding box center [360, 397] width 56 height 28
click at [447, 401] on select "Année 2045 2044 2043 2042 2041 2040 2039 2038 2037 2036 2035 2034 2033 2032 203…" at bounding box center [422, 397] width 63 height 28
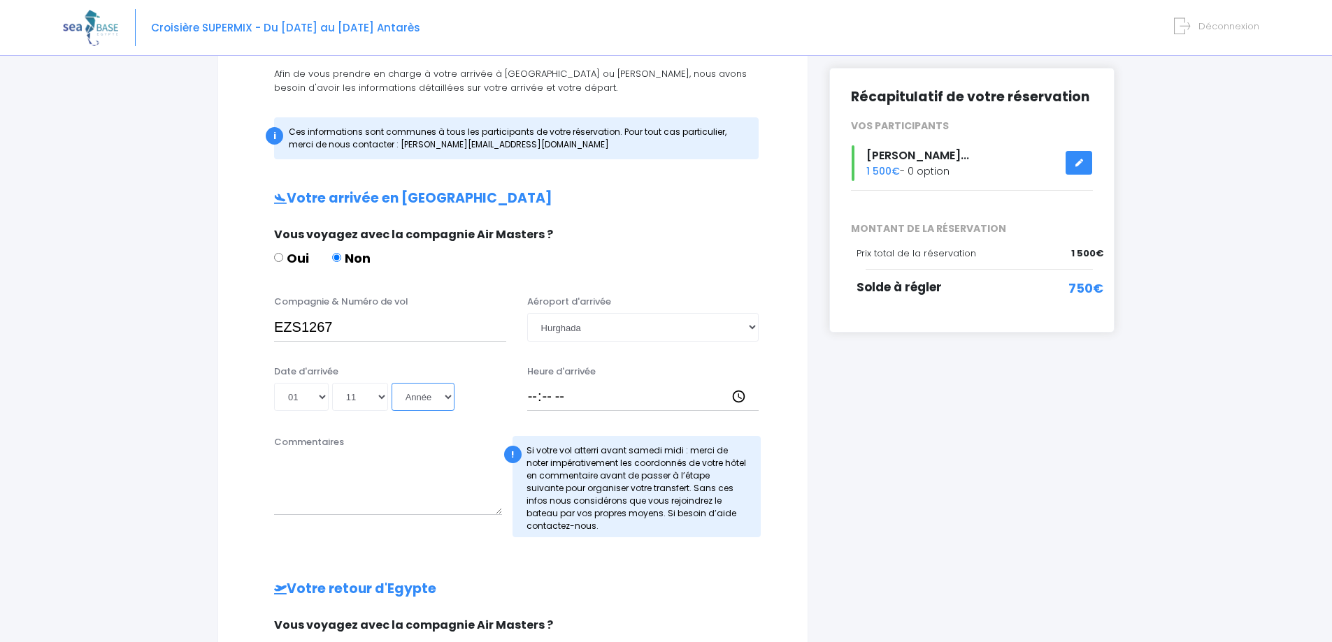
select select "2025"
click at [391, 383] on select "Année 2045 2044 2043 2042 2041 2040 2039 2038 2037 2036 2035 2034 2033 2032 203…" at bounding box center [422, 397] width 63 height 28
type input "2025-11-01"
click at [540, 396] on input "Heure d'arrivée" at bounding box center [643, 397] width 232 height 28
type input "18:15"
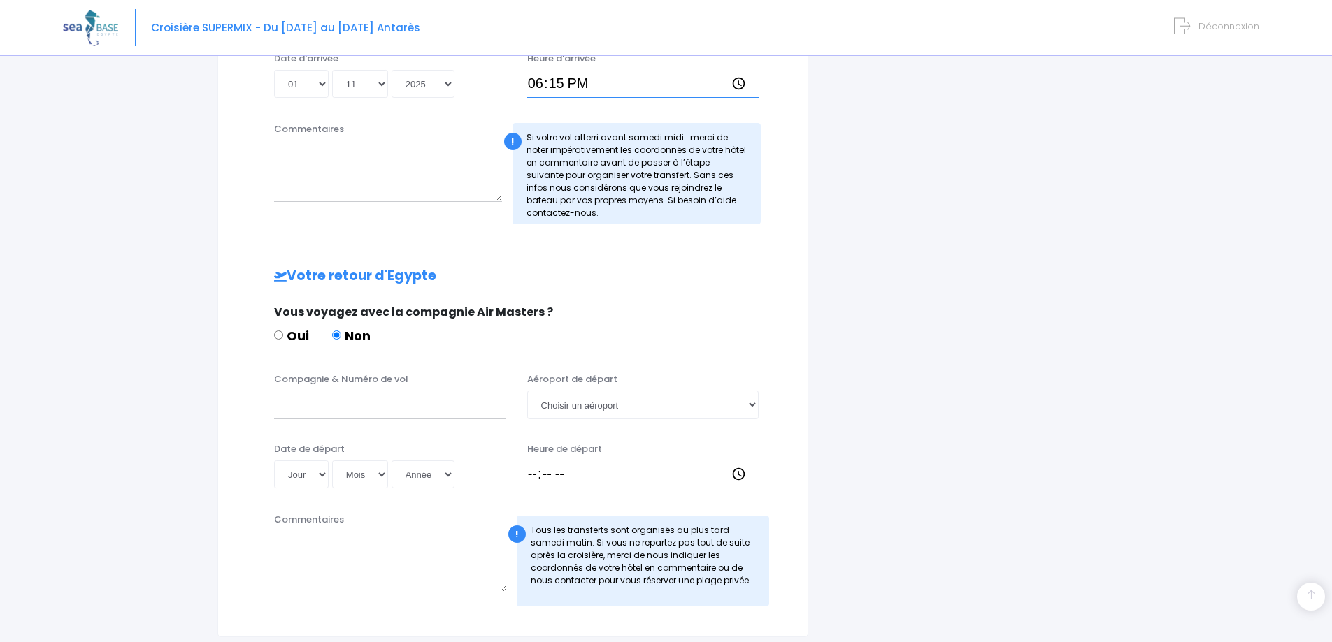
scroll to position [531, 0]
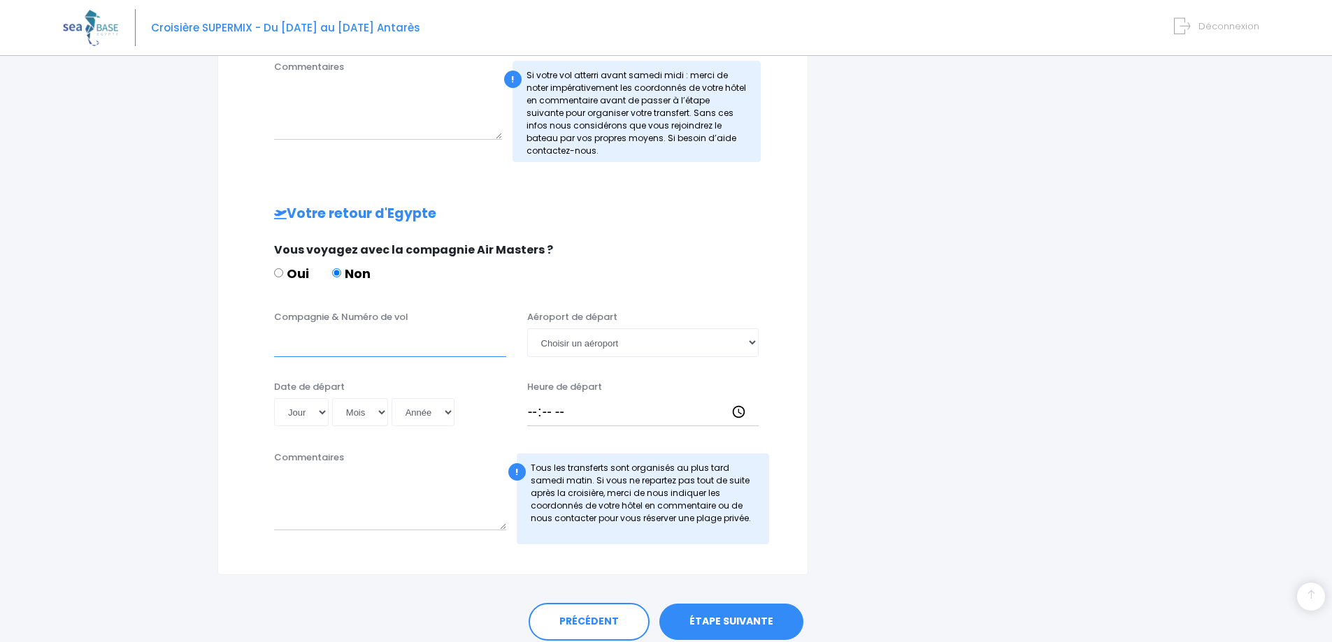
click at [299, 344] on input "Compagnie & Numéro de vol" at bounding box center [390, 343] width 232 height 28
type input "EZS1268"
click at [754, 344] on select "Choisir un aéroport Hurghada Marsa Alam" at bounding box center [643, 343] width 232 height 28
select select "Hurghada"
click at [527, 329] on select "Choisir un aéroport Hurghada Marsa Alam" at bounding box center [643, 343] width 232 height 28
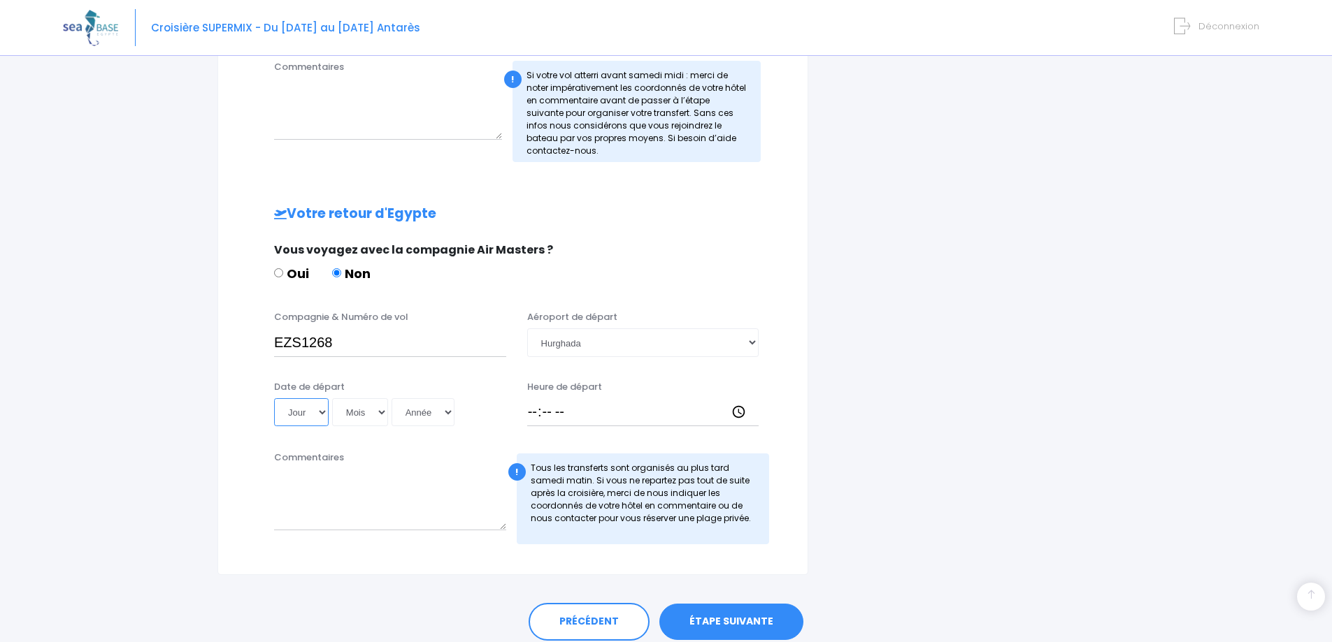
click at [324, 406] on select "Jour 01 02 03 04 05 06 07 08 09 10 11 12 13 14 15 16 17 18 19 20 21 22 23 24 25…" at bounding box center [301, 412] width 55 height 28
select select "08"
click at [274, 398] on select "Jour 01 02 03 04 05 06 07 08 09 10 11 12 13 14 15 16 17 18 19 20 21 22 23 24 25…" at bounding box center [301, 412] width 55 height 28
click at [378, 410] on select "Mois 01 02 03 04 05 06 07 08 09 10 11 12" at bounding box center [360, 412] width 56 height 28
select select "11"
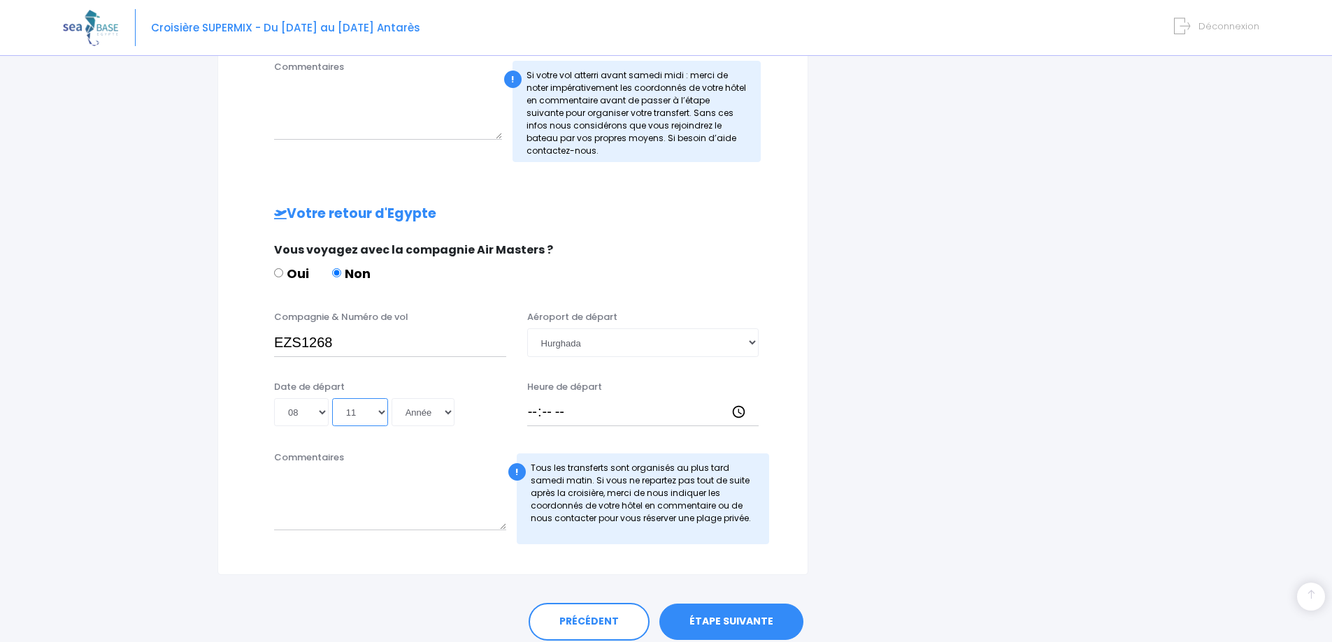
click at [332, 398] on select "Mois 01 02 03 04 05 06 07 08 09 10 11 12" at bounding box center [360, 412] width 56 height 28
click at [452, 409] on select "Année 2045 2044 2043 2042 2041 2040 2039 2038 2037 2036 2035 2034 2033 2032 203…" at bounding box center [422, 412] width 63 height 28
select select "2025"
click at [391, 398] on select "Année 2045 2044 2043 2042 2041 2040 2039 2038 2037 2036 2035 2034 2033 2032 203…" at bounding box center [422, 412] width 63 height 28
type input "2025-11-08"
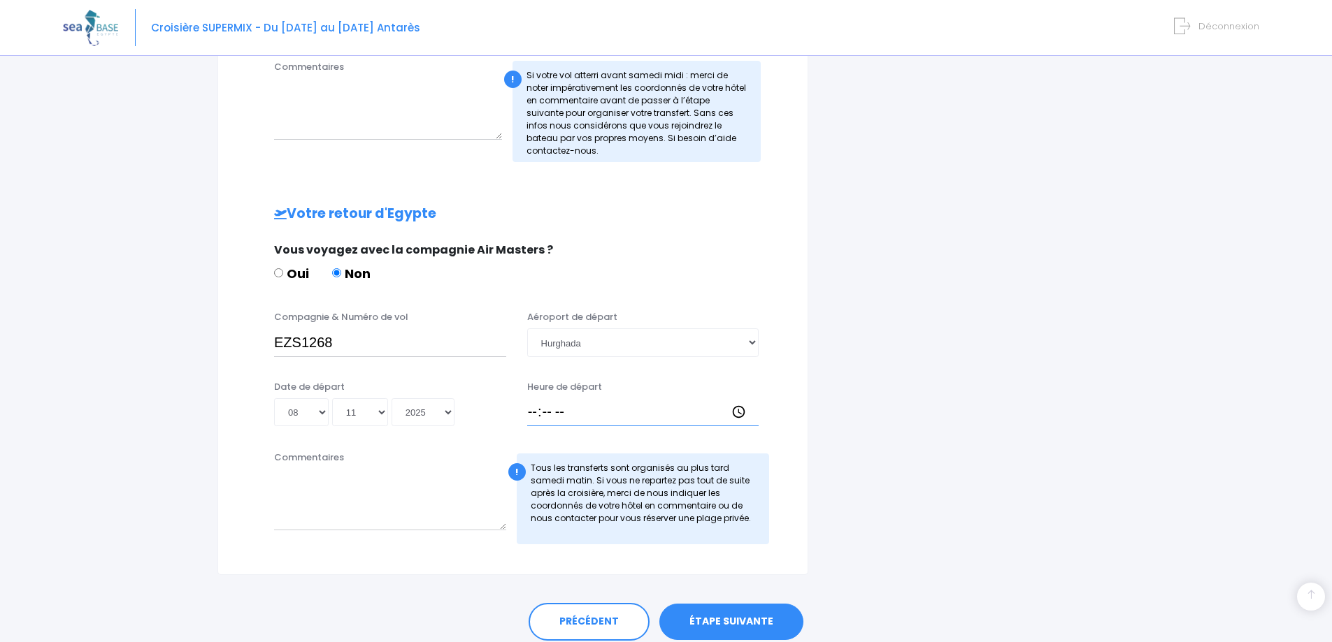
click at [531, 414] on input "Heure de départ" at bounding box center [643, 412] width 232 height 28
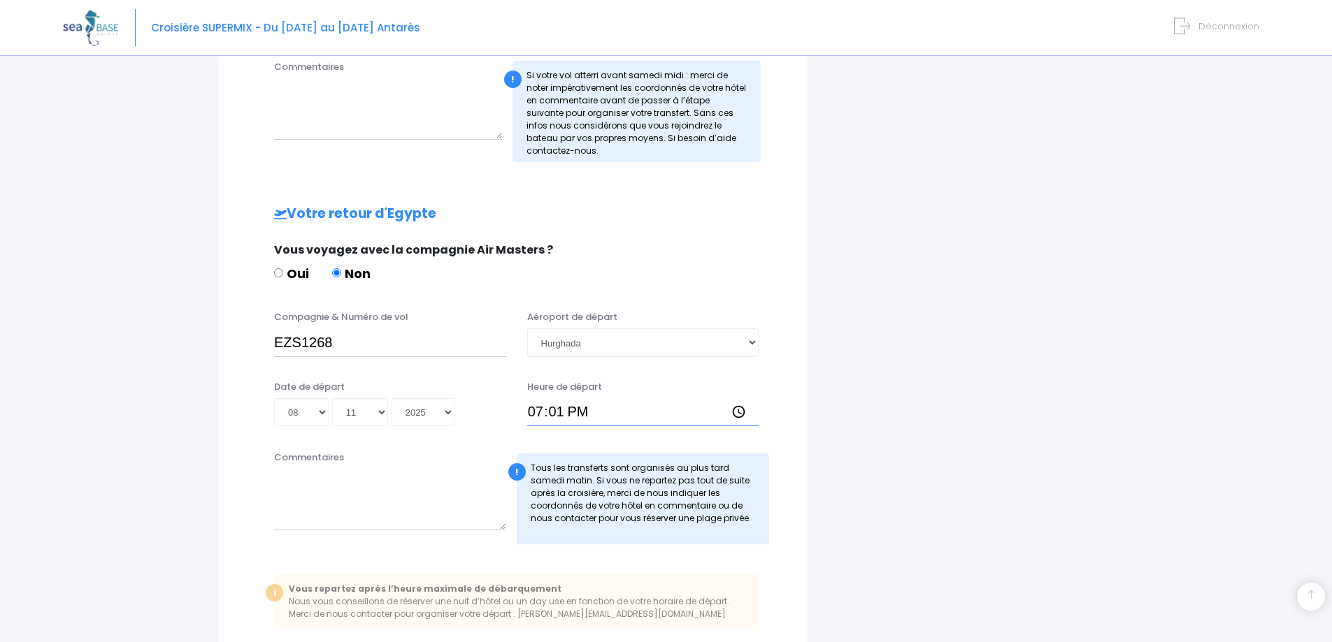
type input "19:10"
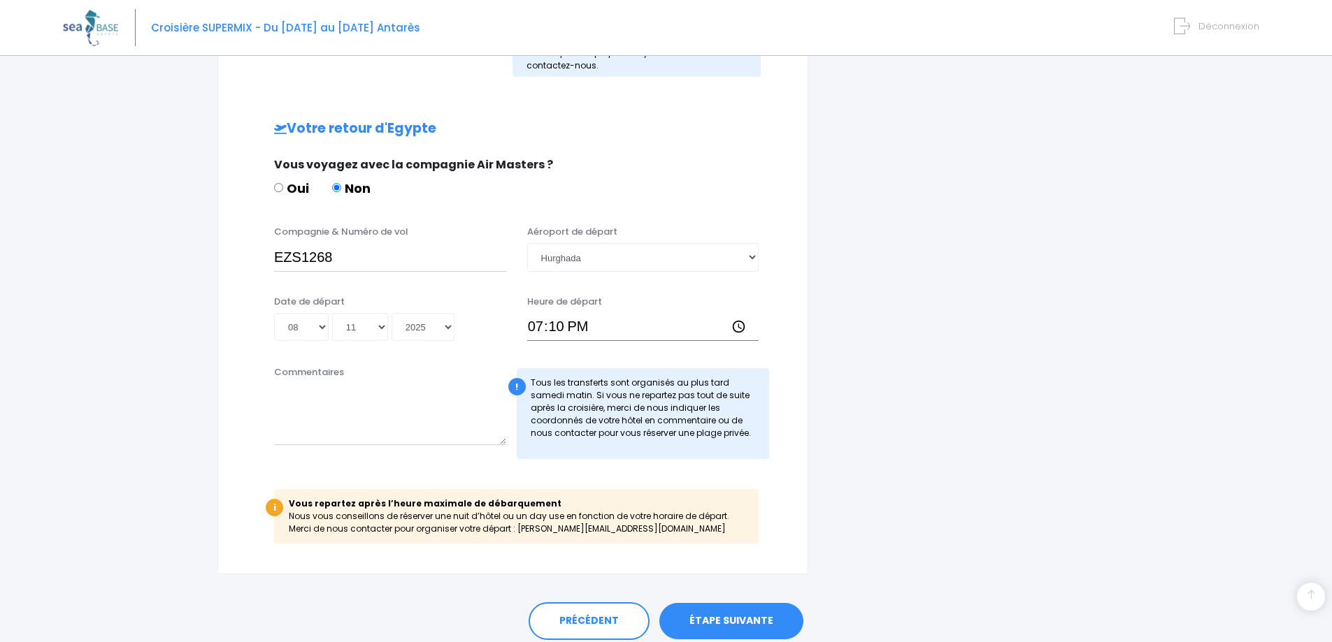
scroll to position [670, 0]
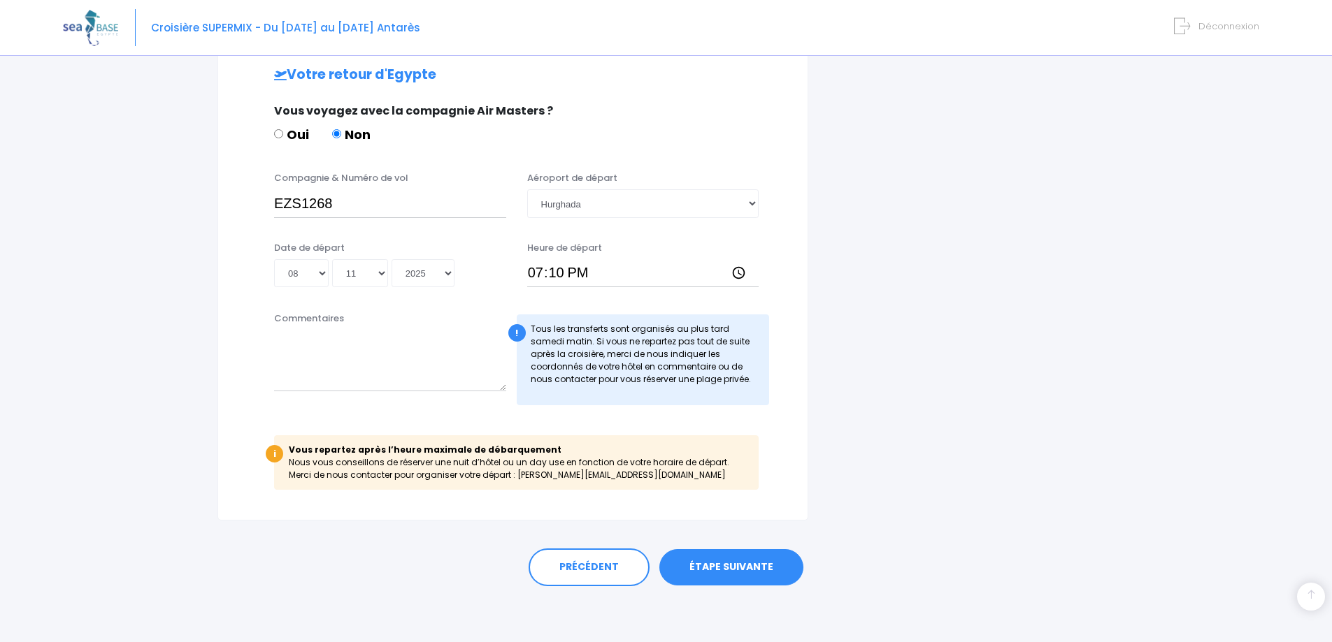
click at [727, 569] on link "ÉTAPE SUIVANTE" at bounding box center [731, 567] width 144 height 36
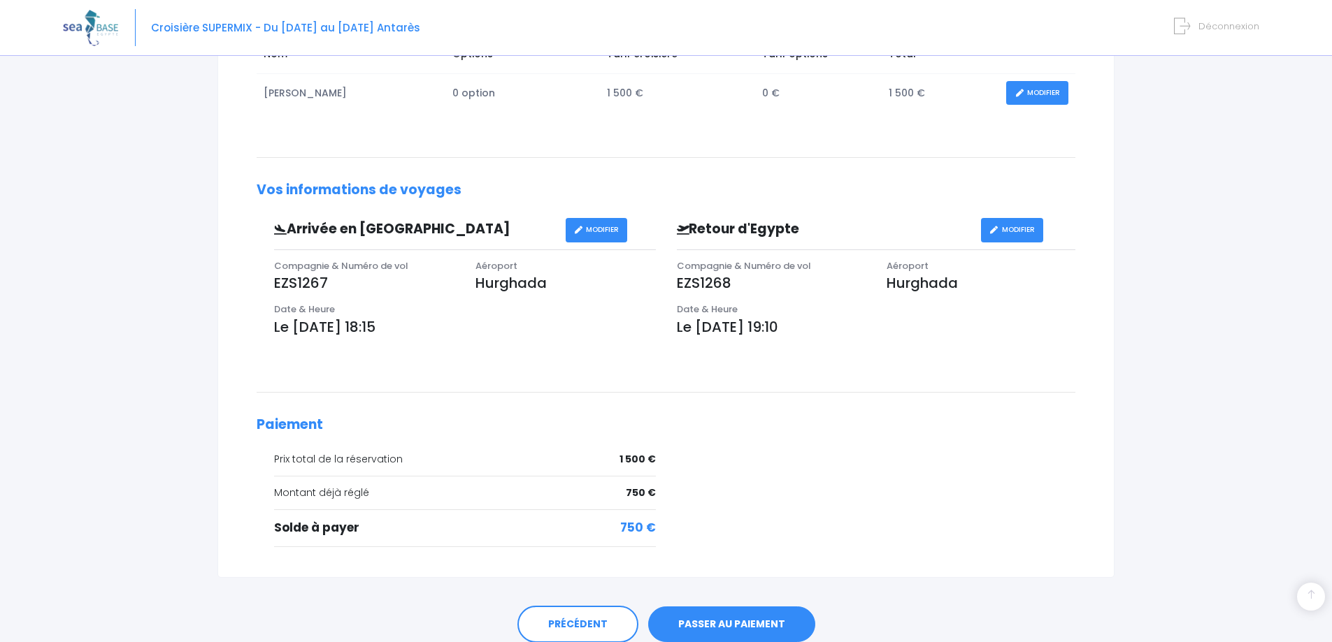
scroll to position [340, 0]
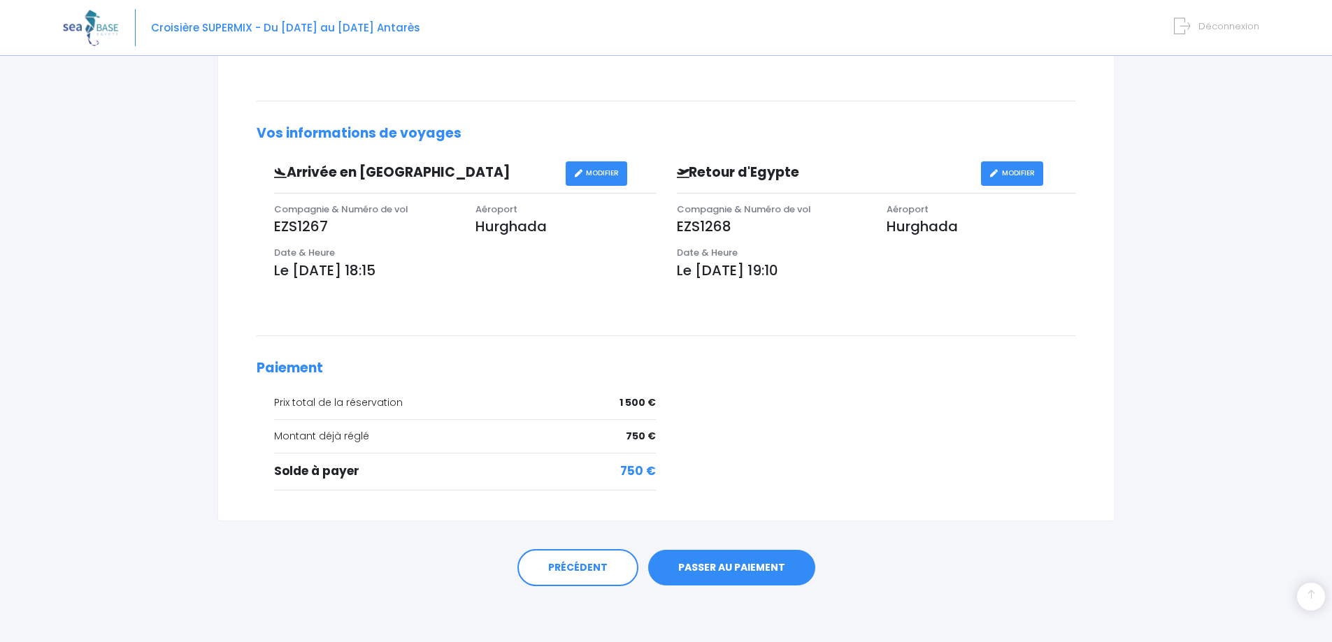
click at [703, 564] on link "PASSER AU PAIEMENT" at bounding box center [731, 568] width 167 height 36
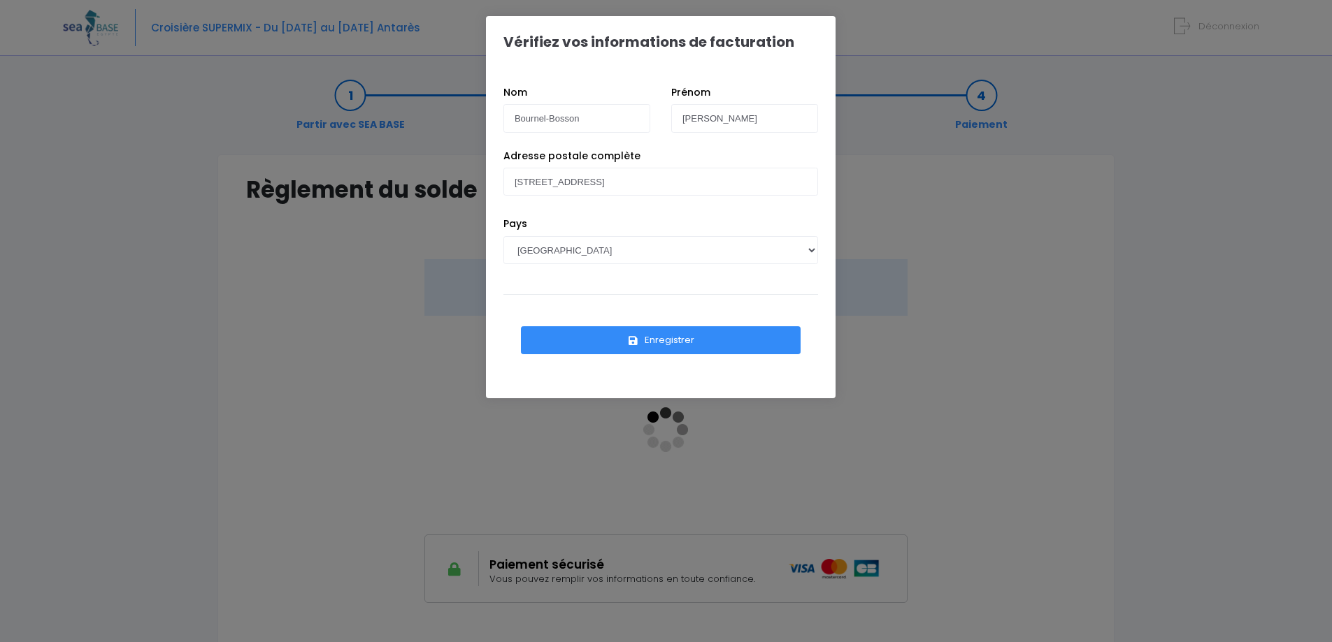
click at [683, 338] on button "Enregistrer" at bounding box center [661, 340] width 280 height 28
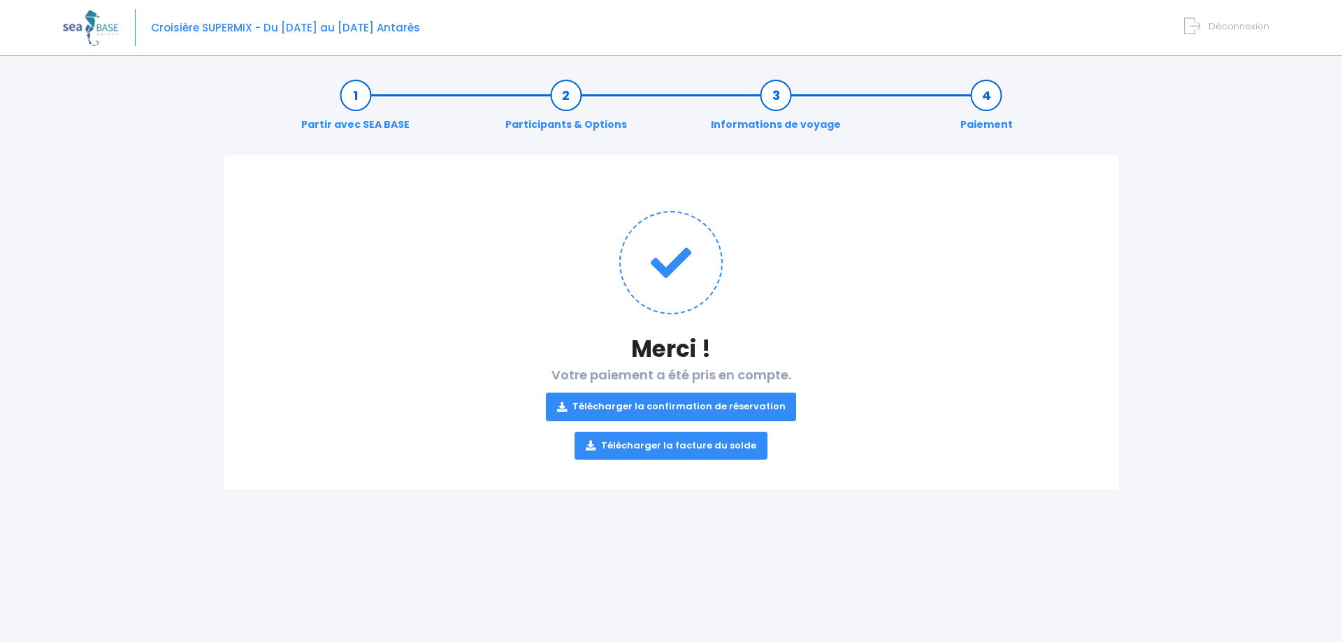
click at [1233, 22] on span "Déconnexion" at bounding box center [1239, 26] width 61 height 13
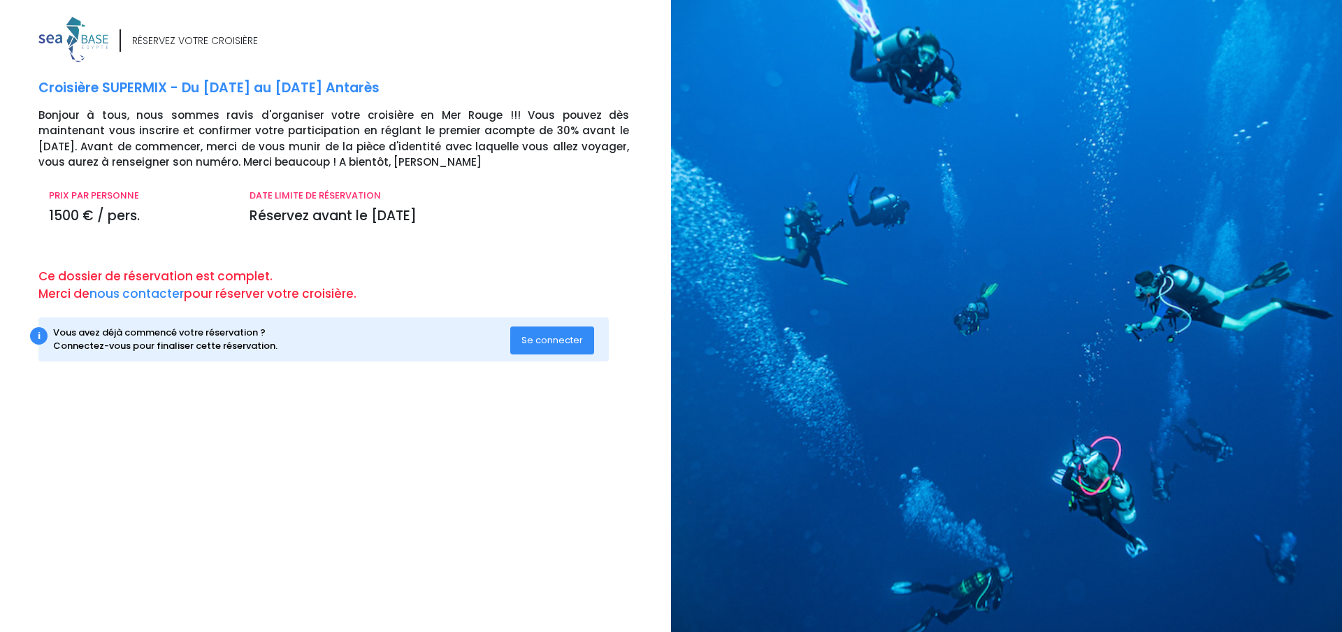
click at [553, 345] on span "Se connecter" at bounding box center [553, 339] width 62 height 13
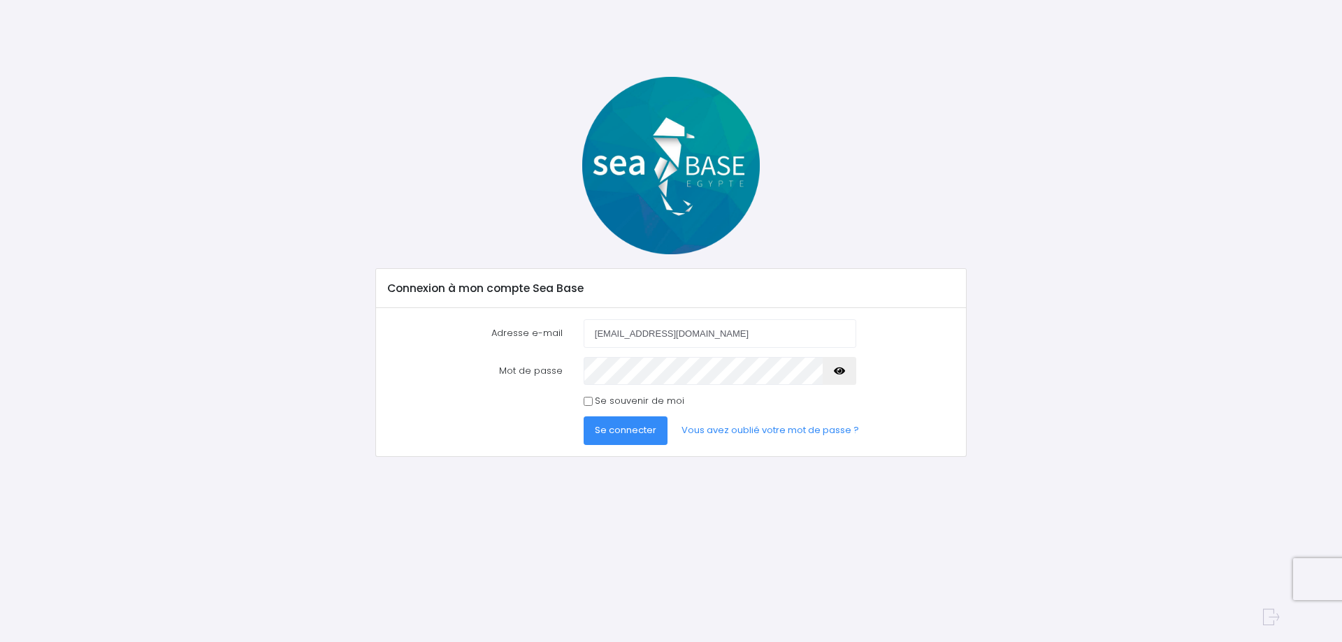
drag, startPoint x: 771, startPoint y: 332, endPoint x: 440, endPoint y: 355, distance: 331.5
click at [440, 355] on form "Adresse e-mail [EMAIL_ADDRESS][DOMAIN_NAME] Mot de passe Se connecter" at bounding box center [671, 382] width 567 height 126
click at [727, 340] on input "[EMAIL_ADDRESS][DOMAIN_NAME]" at bounding box center [720, 333] width 273 height 28
click at [727, 339] on input "dauphyn25150@yahoo.com" at bounding box center [720, 333] width 273 height 28
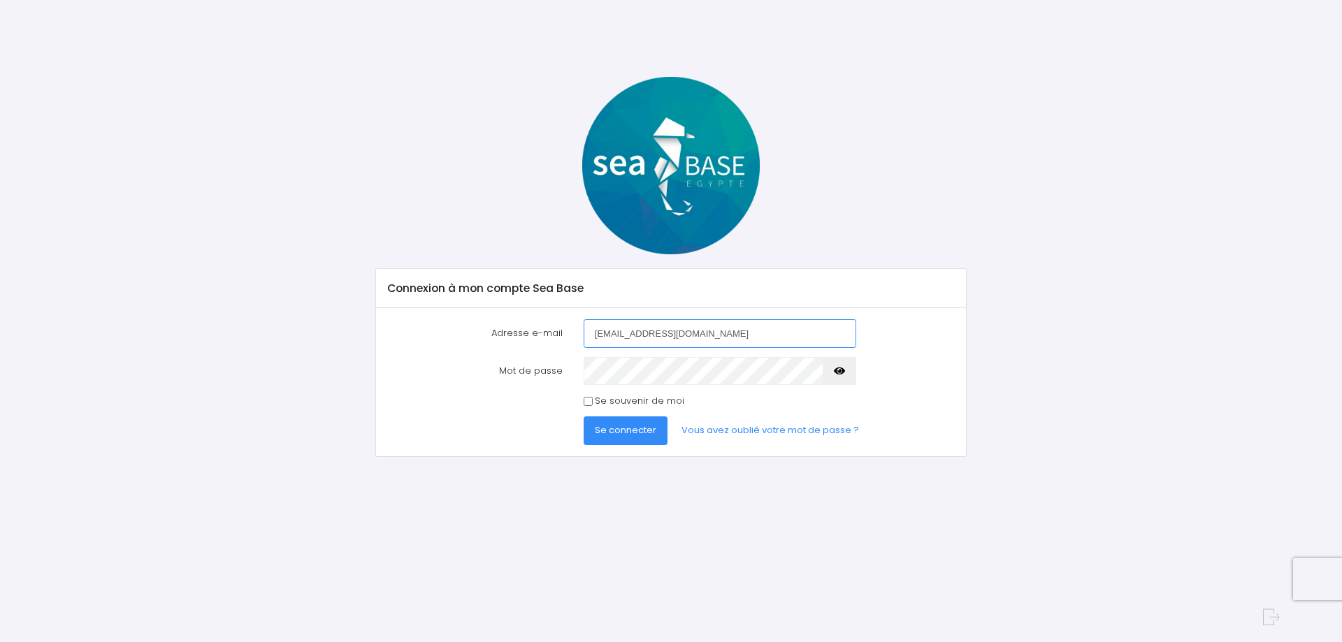
drag, startPoint x: 591, startPoint y: 334, endPoint x: 680, endPoint y: 333, distance: 88.1
click at [680, 333] on div "dauphyn25150@yahoo.com" at bounding box center [720, 333] width 294 height 28
click at [680, 333] on input "dauphyn25150@yahoo.com" at bounding box center [720, 333] width 273 height 28
type input "dauphyn25150@yaho.com"
drag, startPoint x: 719, startPoint y: 332, endPoint x: 568, endPoint y: 332, distance: 151.0
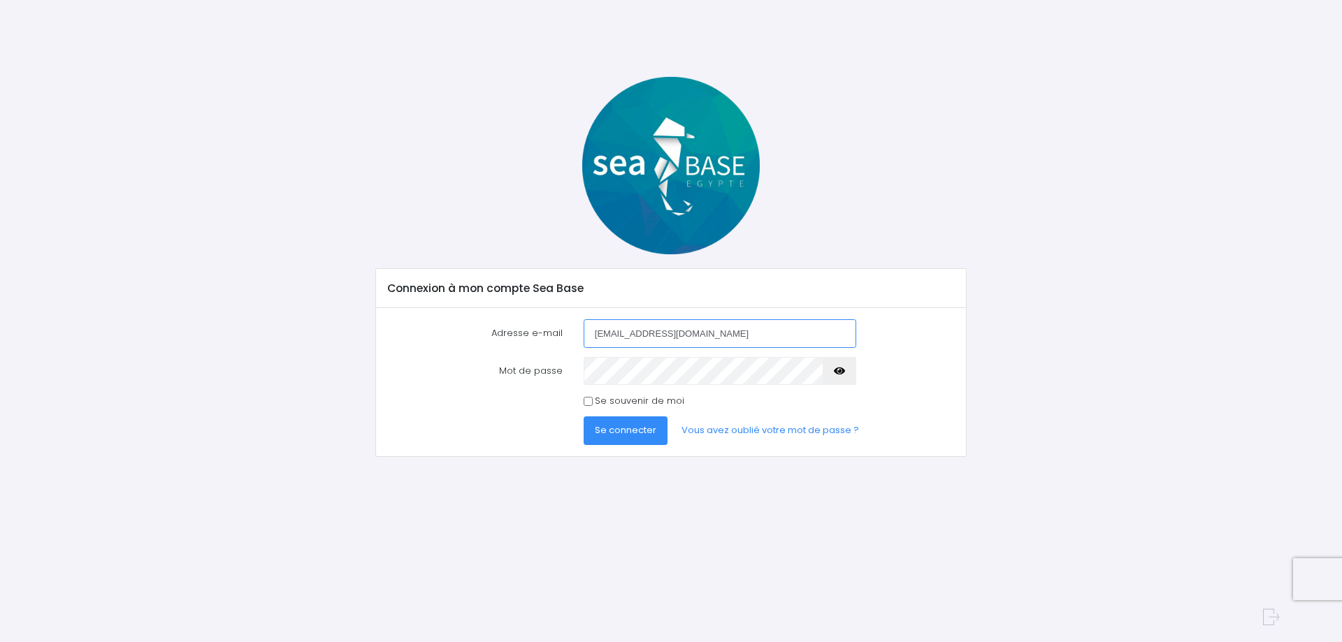
click at [568, 332] on div "Adresse e-mail dauphyn25150@yaho.com" at bounding box center [672, 333] width 588 height 28
type input "la-promenade@wanadoo.fr"
click at [588, 397] on input "Se souvenir de moi" at bounding box center [588, 401] width 9 height 9
checkbox input "true"
click at [630, 431] on span "Se connecter" at bounding box center [626, 430] width 62 height 13
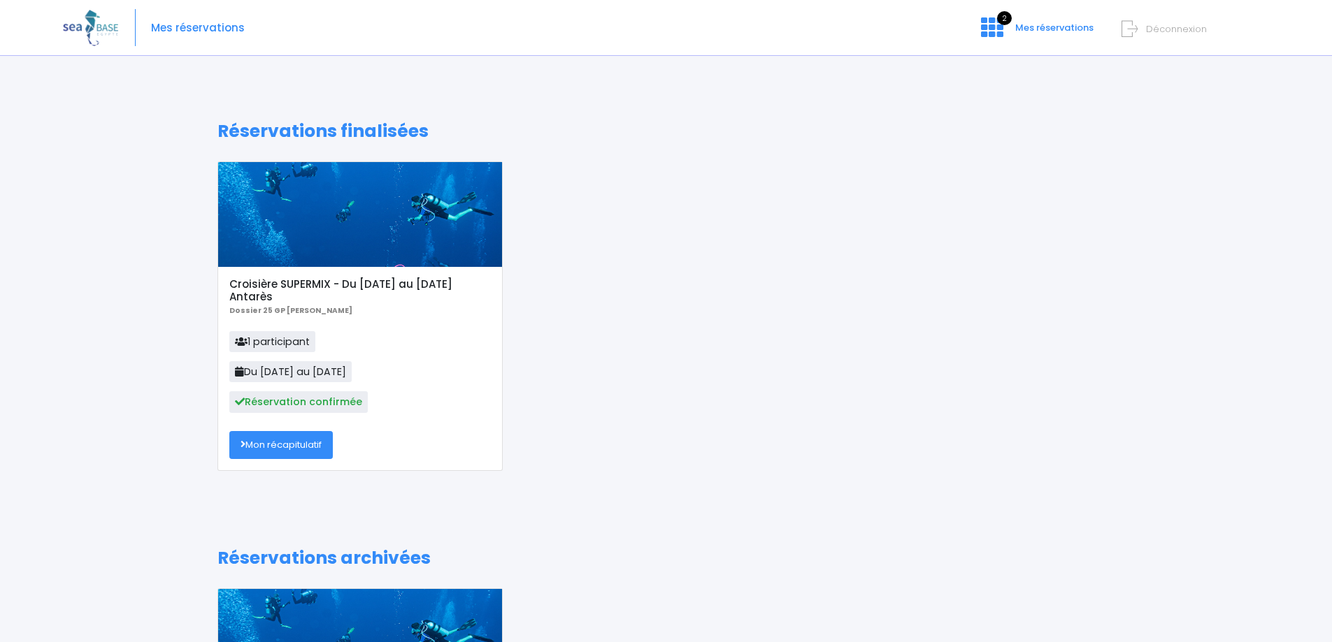
click at [306, 451] on link "Mon récapitulatif" at bounding box center [280, 445] width 103 height 28
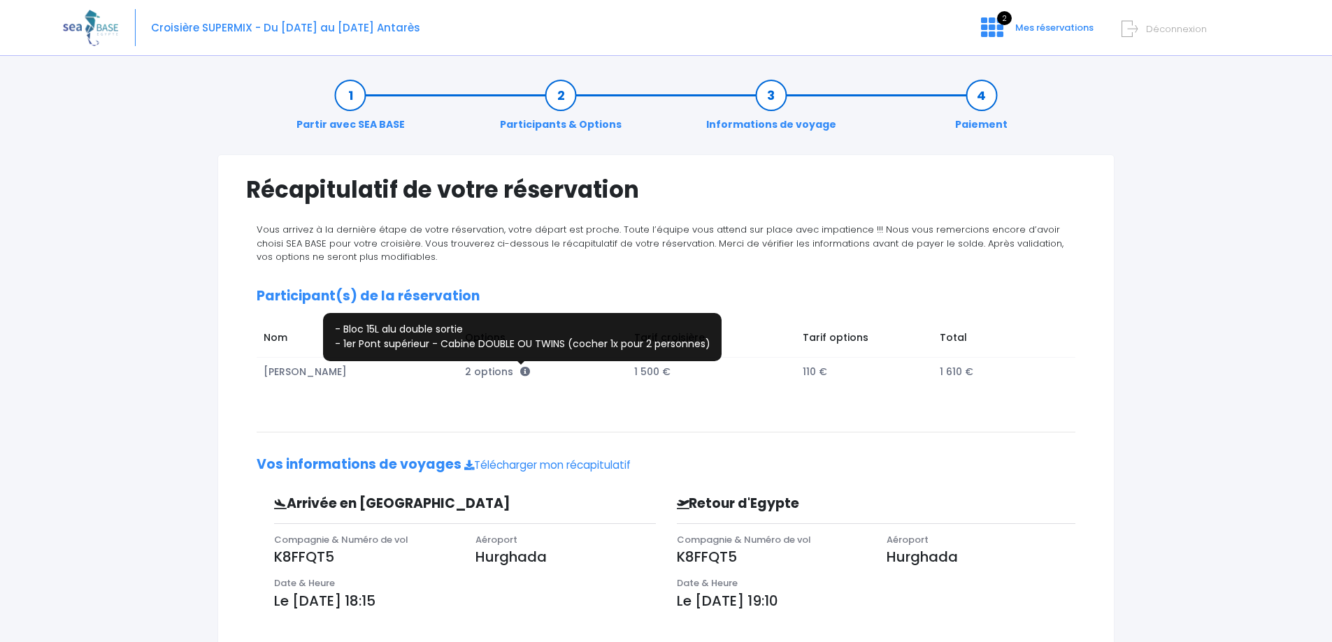
click at [520, 365] on span at bounding box center [525, 372] width 10 height 14
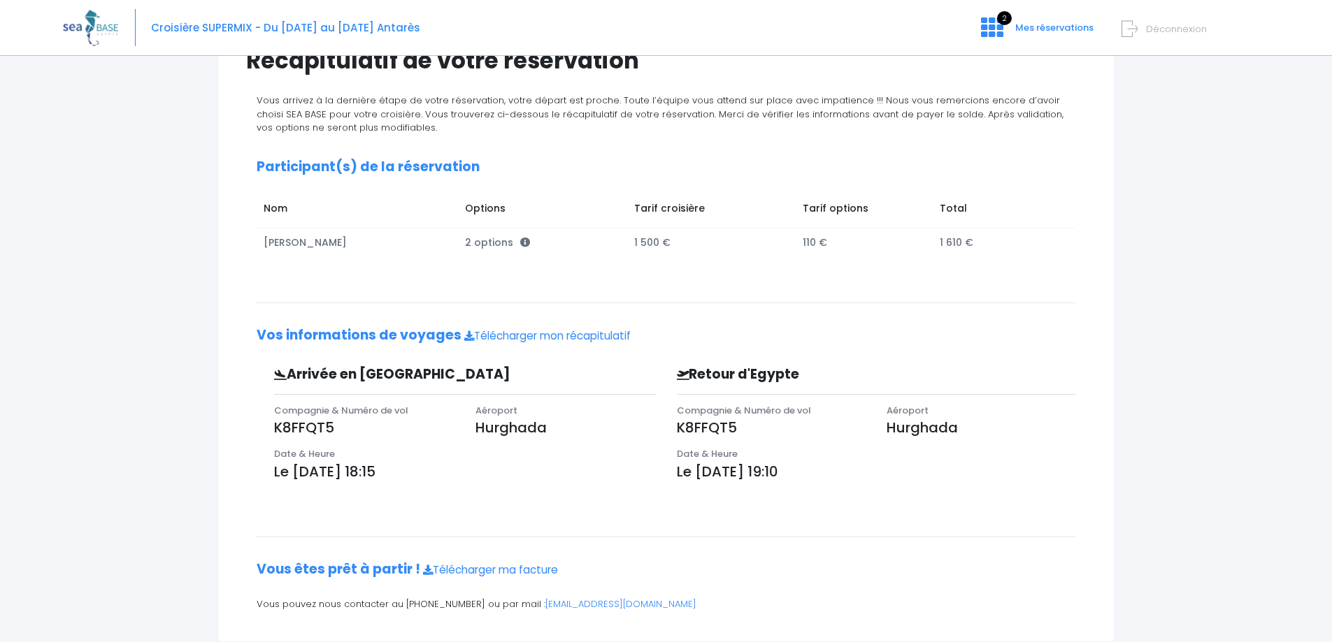
scroll to position [164, 0]
